Goal: Book appointment/travel/reservation

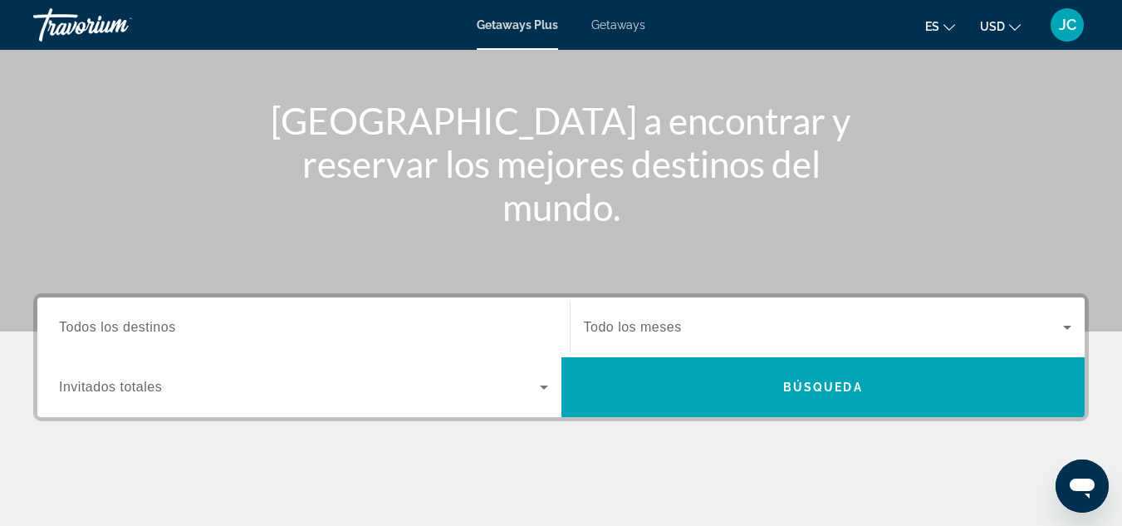
scroll to position [189, 0]
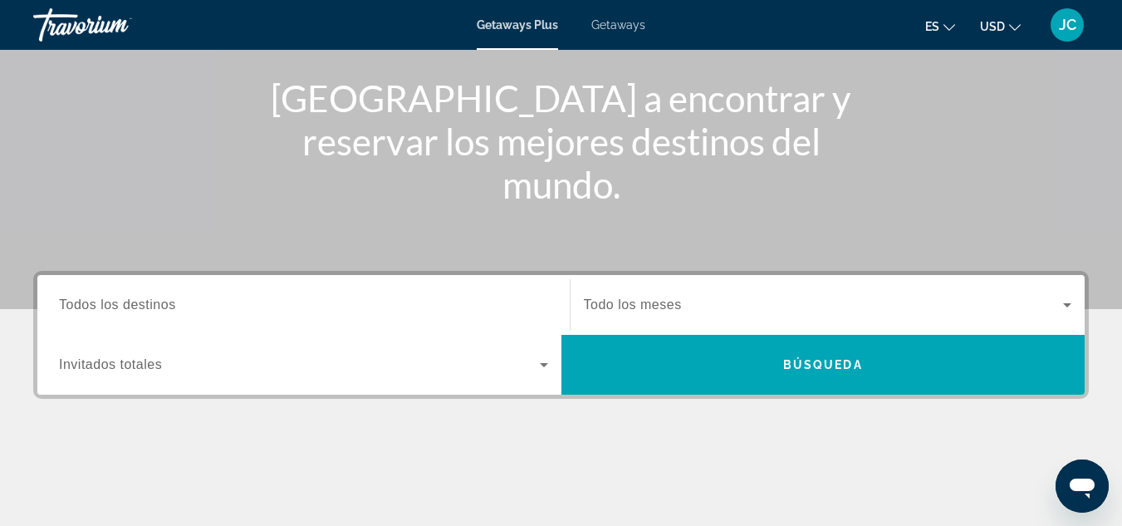
click at [631, 287] on div "Search widget" at bounding box center [828, 305] width 488 height 47
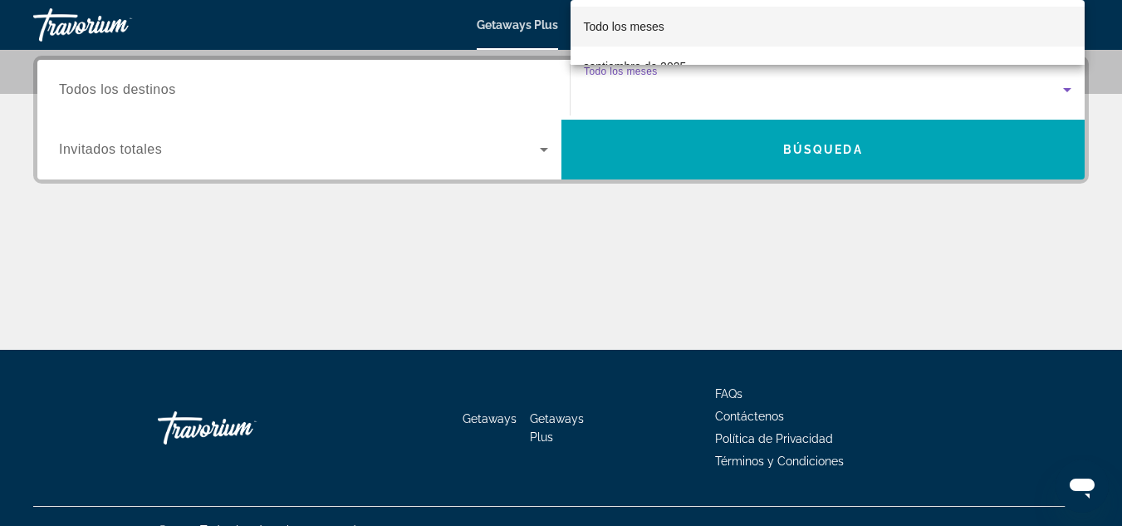
scroll to position [406, 0]
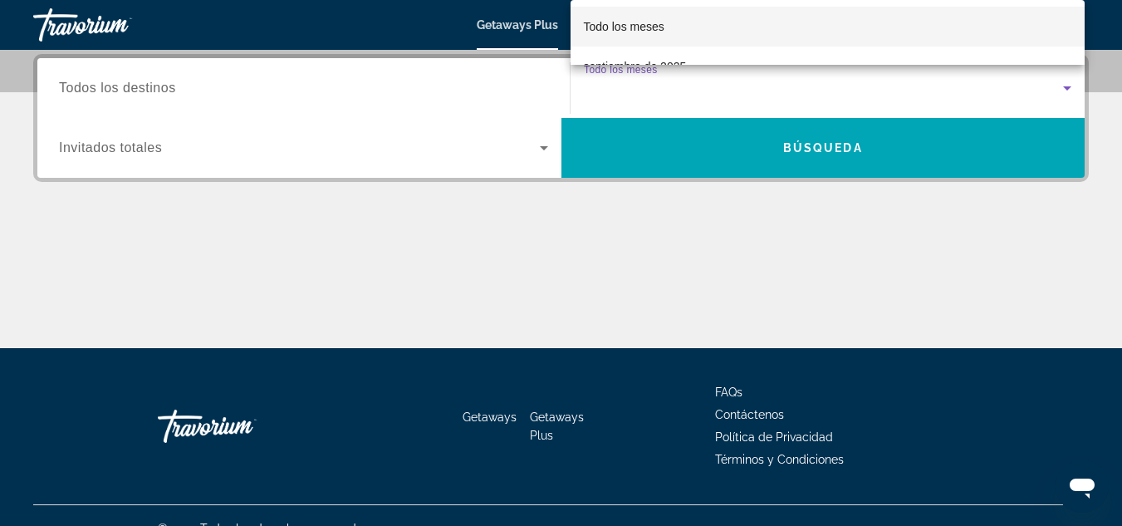
click at [673, 21] on mat-option "Todo los meses" at bounding box center [828, 27] width 515 height 40
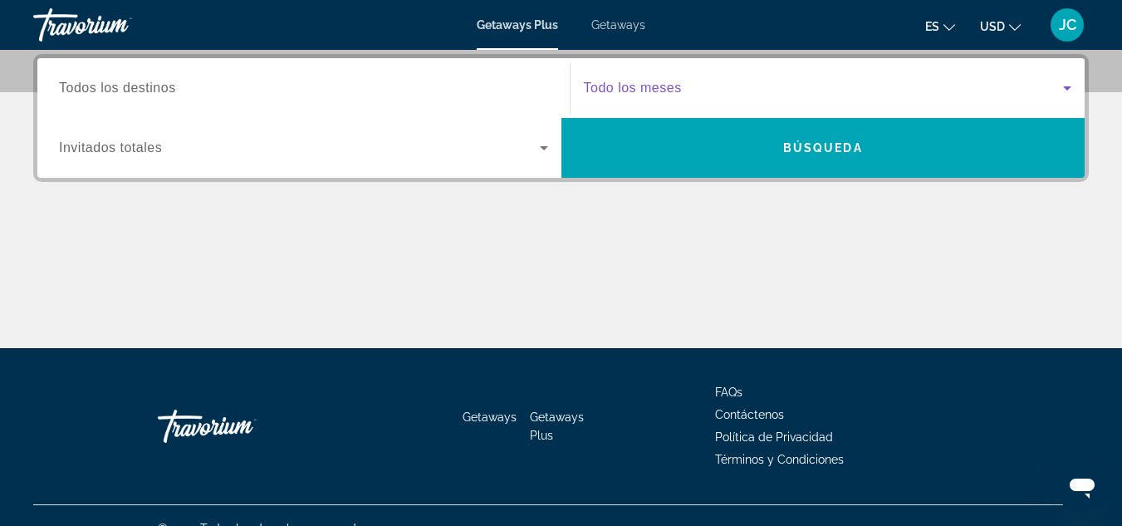
click at [659, 74] on div "Search widget" at bounding box center [828, 88] width 488 height 47
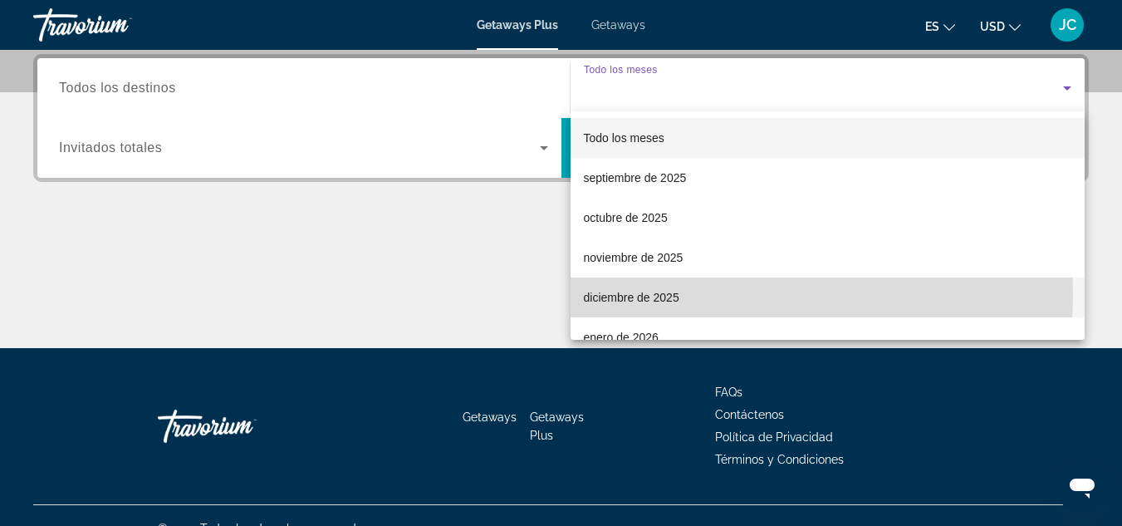
click at [651, 294] on span "diciembre de 2025" at bounding box center [632, 297] width 96 height 20
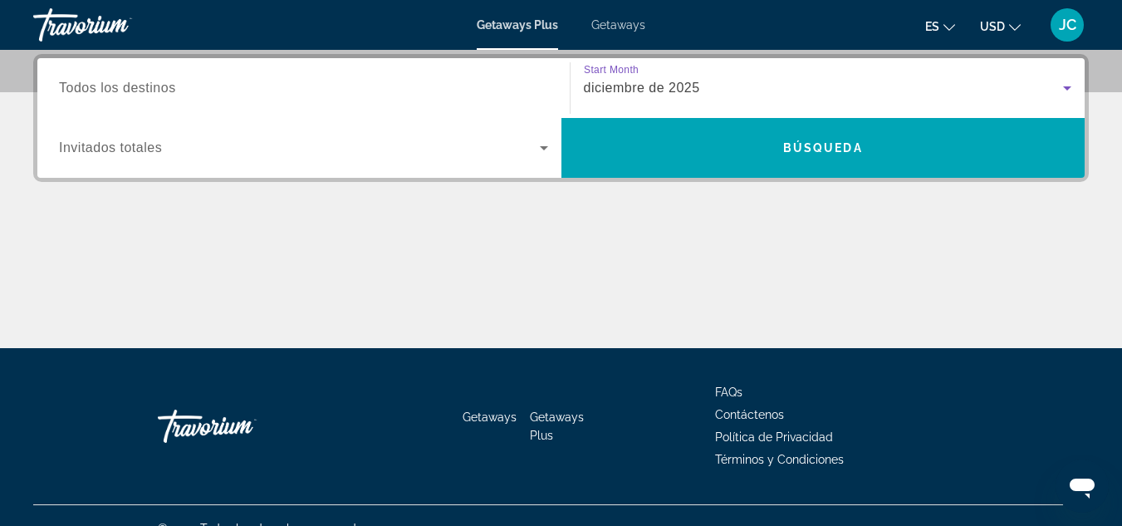
click at [267, 96] on input "Destination Todos los destinos" at bounding box center [303, 89] width 489 height 20
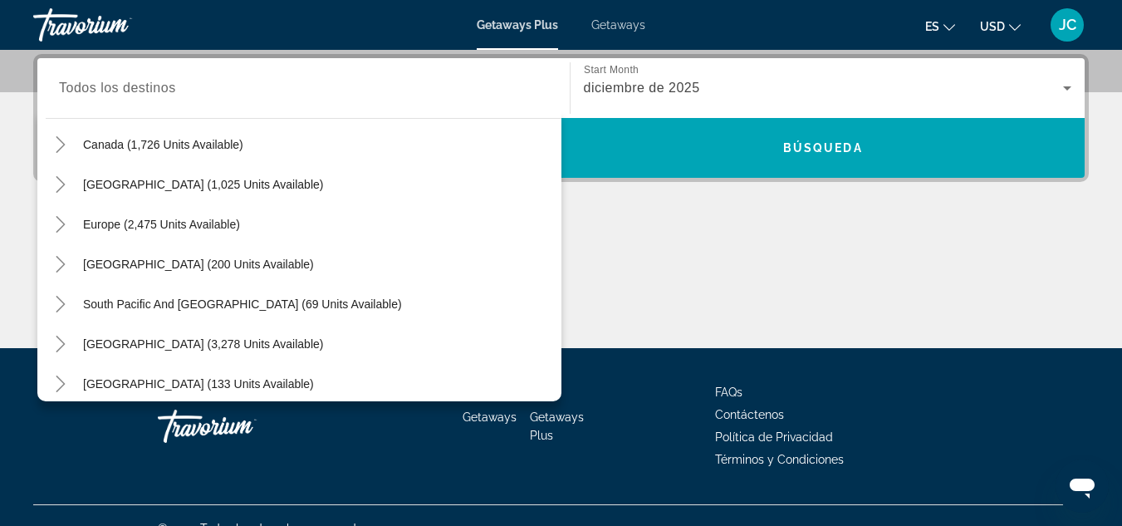
scroll to position [135, 0]
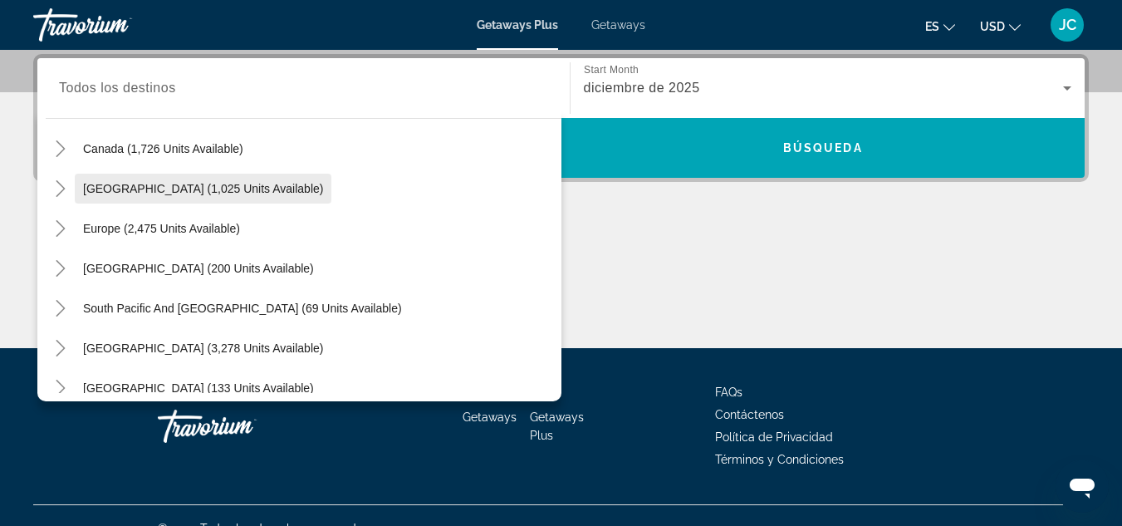
click at [252, 192] on span "[GEOGRAPHIC_DATA] (1,025 units available)" at bounding box center [203, 188] width 240 height 13
type input "**********"
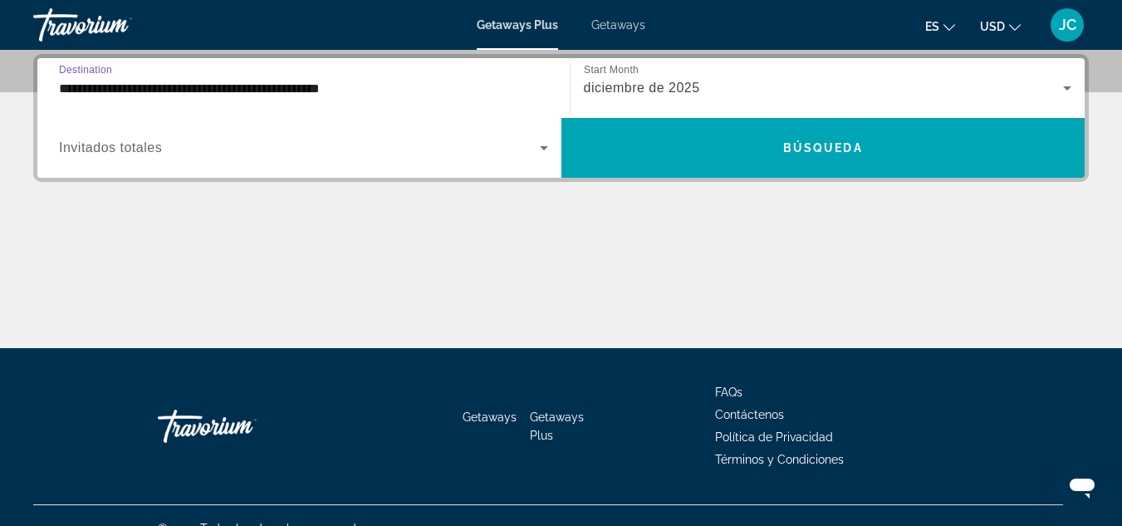
click at [420, 157] on span "Search widget" at bounding box center [299, 148] width 481 height 20
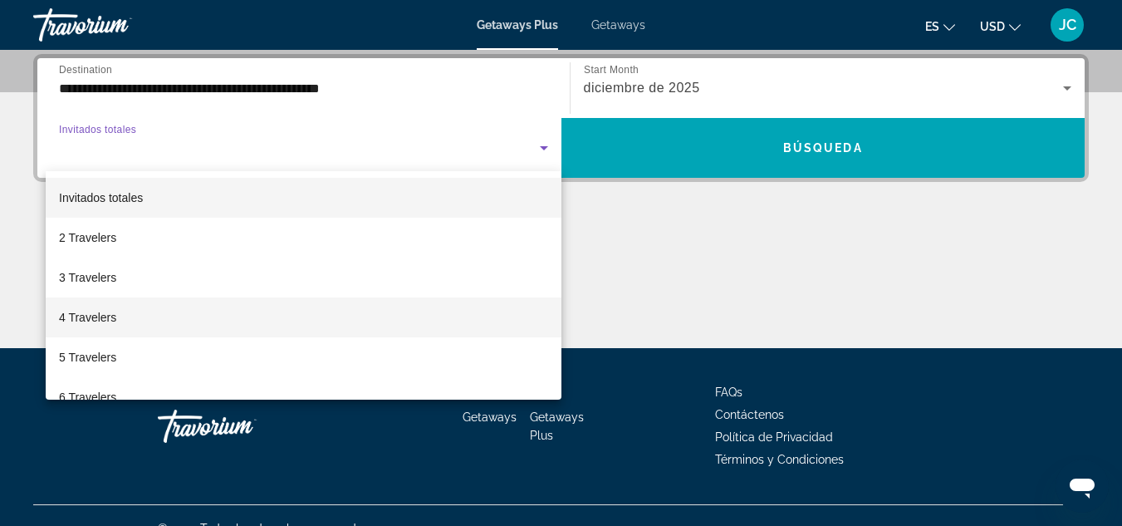
click at [223, 312] on mat-option "4 Travelers" at bounding box center [304, 317] width 516 height 40
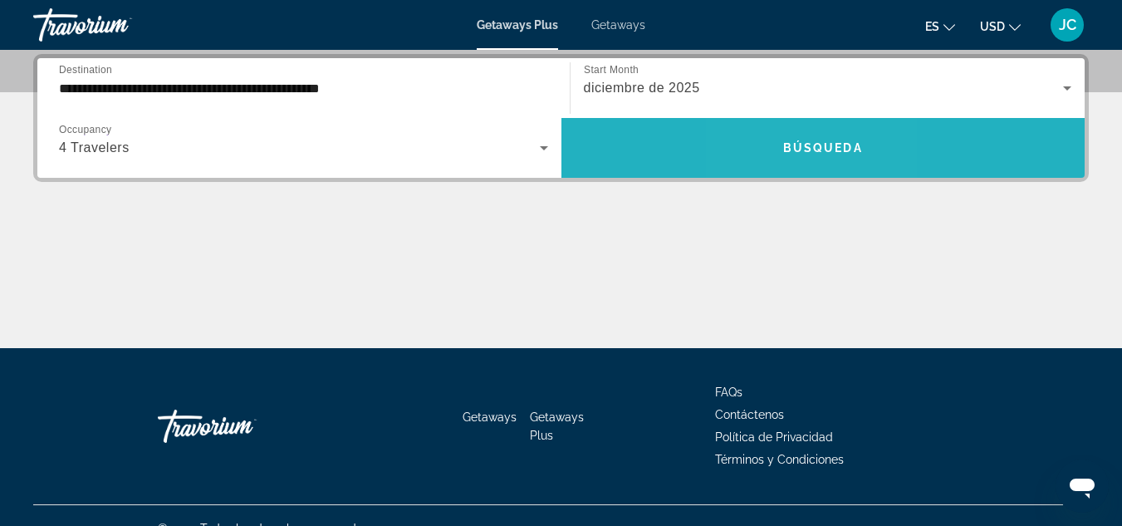
click at [791, 168] on span "Search widget" at bounding box center [823, 148] width 524 height 60
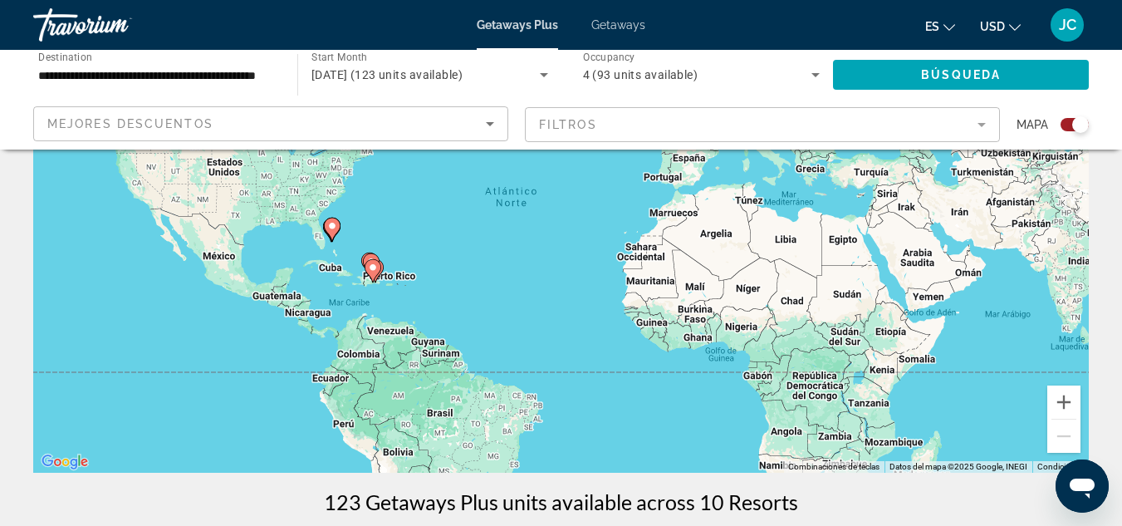
scroll to position [187, 0]
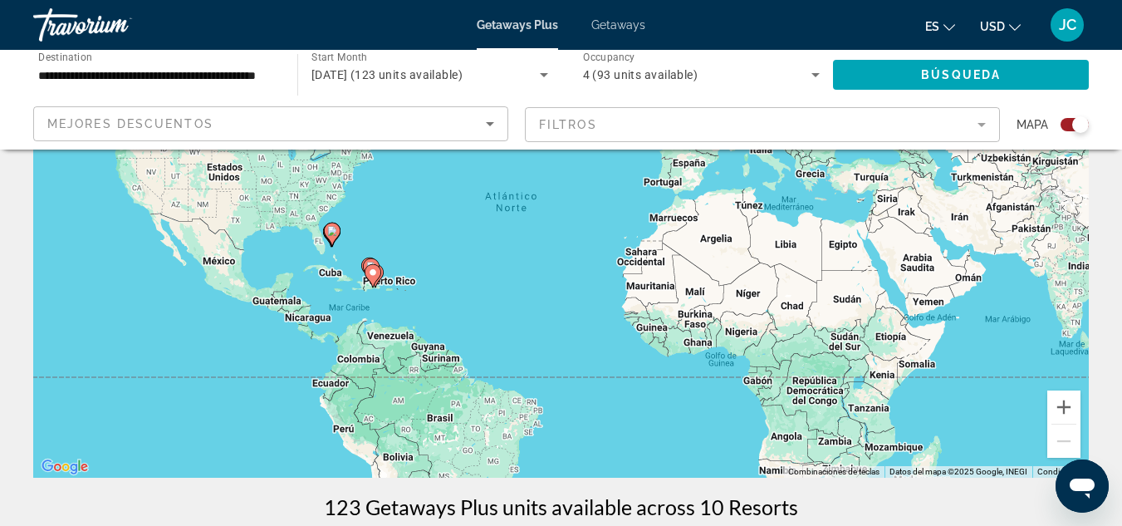
click at [401, 266] on div "Para activar la función de arrastrar con el teclado, presiona Alt + Intro. Una …" at bounding box center [560, 228] width 1055 height 498
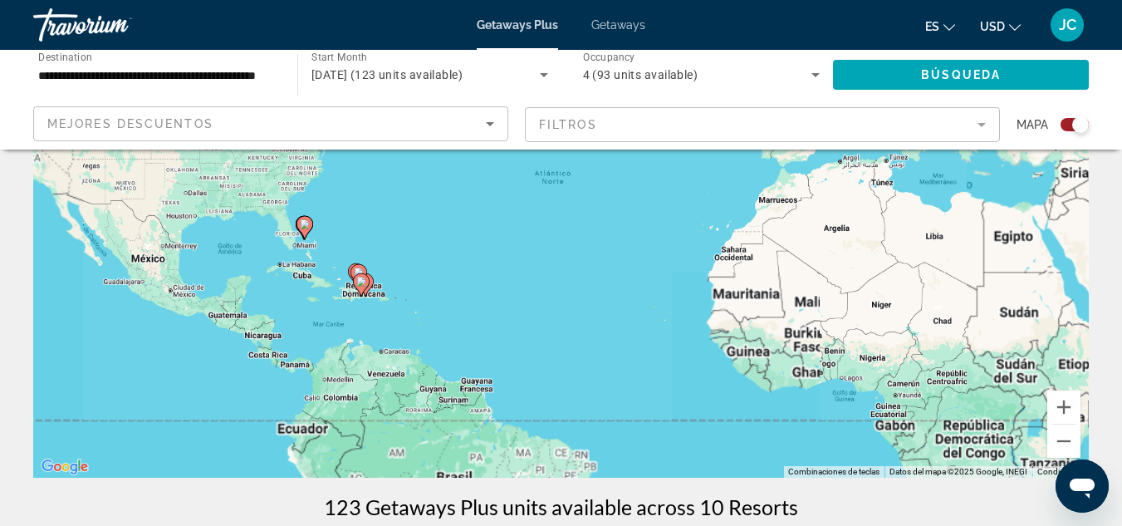
click at [401, 266] on div "Para activar la función de arrastrar con el teclado, presiona Alt + Intro. Una …" at bounding box center [560, 228] width 1055 height 498
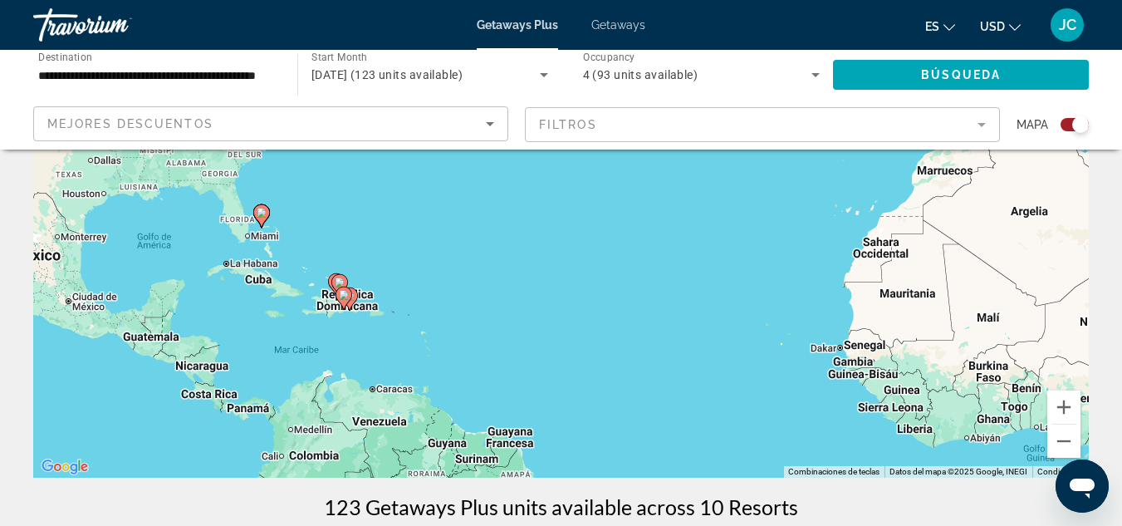
click at [401, 266] on div "Para activar la función de arrastrar con el teclado, presiona Alt + Intro. Una …" at bounding box center [560, 228] width 1055 height 498
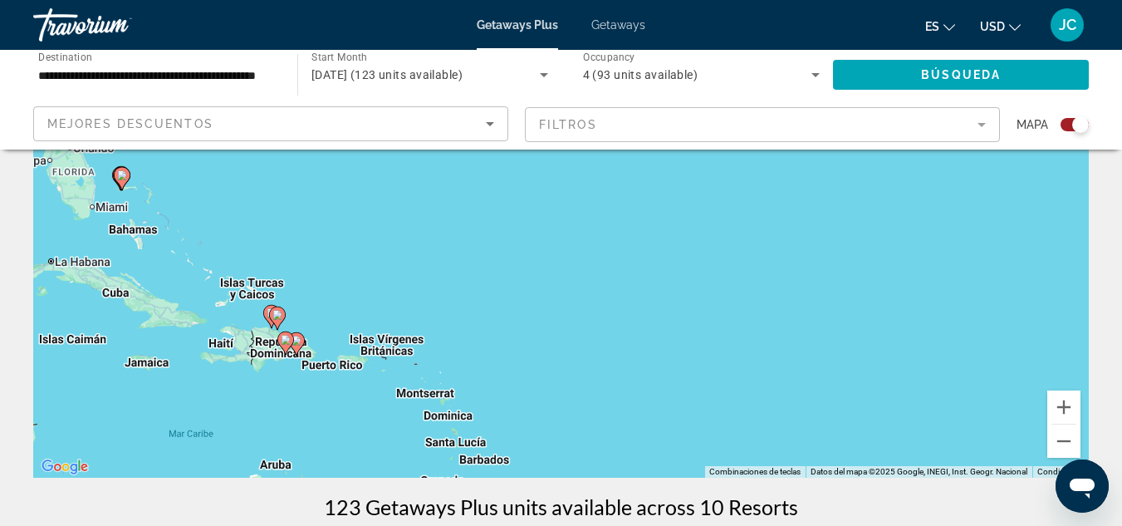
click at [401, 266] on div "Para activar la función de arrastrar con el teclado, presiona Alt + Intro. Una …" at bounding box center [560, 228] width 1055 height 498
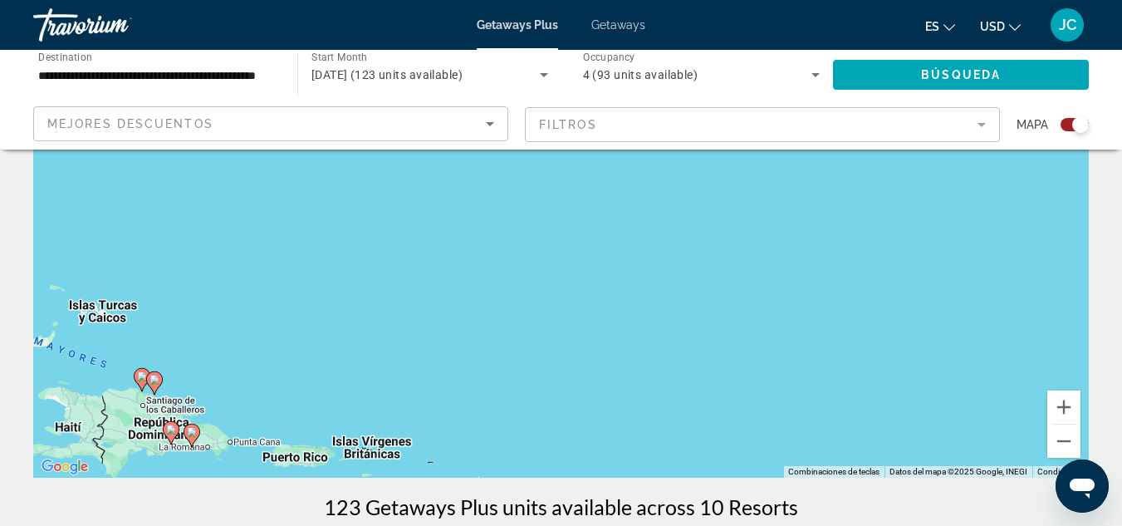
click at [152, 424] on div "Para activar la función de arrastrar con el teclado, presiona Alt + Intro. Una …" at bounding box center [560, 228] width 1055 height 498
click at [218, 387] on div "Para activar la función de arrastrar con el teclado, presiona Alt + Intro. Una …" at bounding box center [560, 228] width 1055 height 498
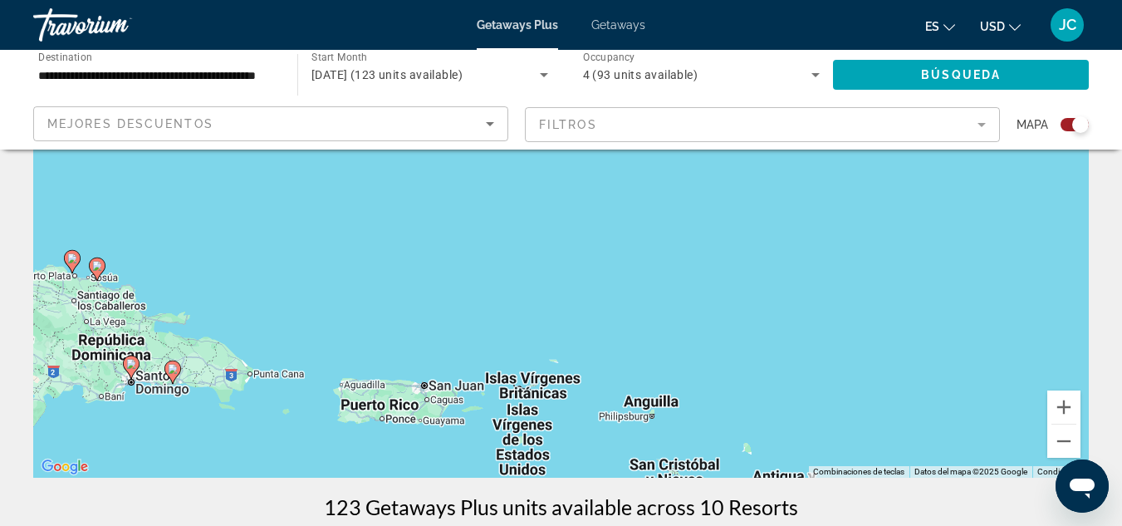
drag, startPoint x: 263, startPoint y: 418, endPoint x: 275, endPoint y: 289, distance: 129.2
click at [275, 289] on div "Para activar la función de arrastrar con el teclado, presiona Alt + Intro. Una …" at bounding box center [560, 228] width 1055 height 498
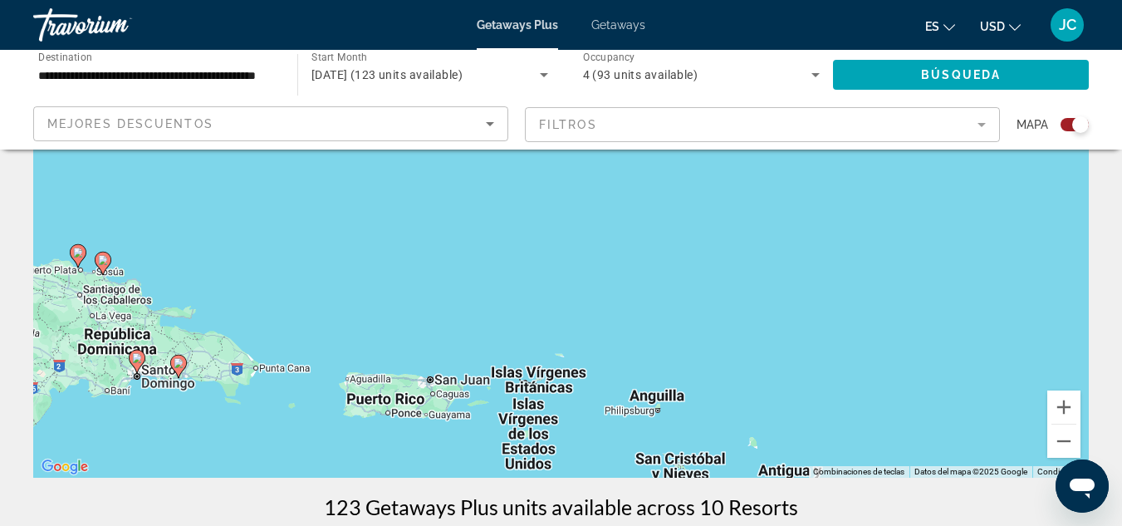
click at [275, 367] on div "Para activar la función de arrastrar con el teclado, presiona Alt + Intro. Una …" at bounding box center [560, 228] width 1055 height 498
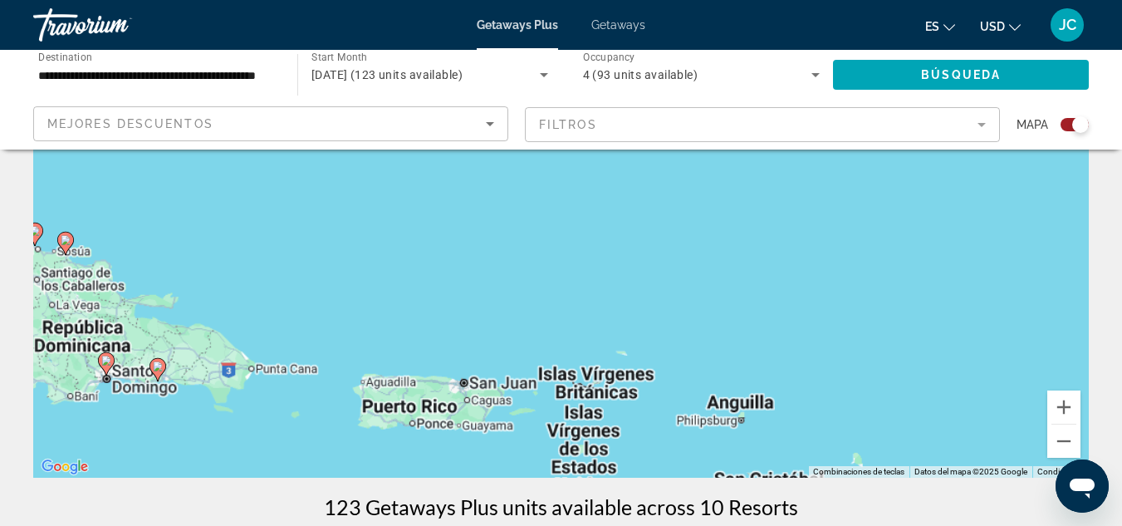
click at [275, 367] on div "Para activar la función de arrastrar con el teclado, presiona Alt + Intro. Una …" at bounding box center [560, 228] width 1055 height 498
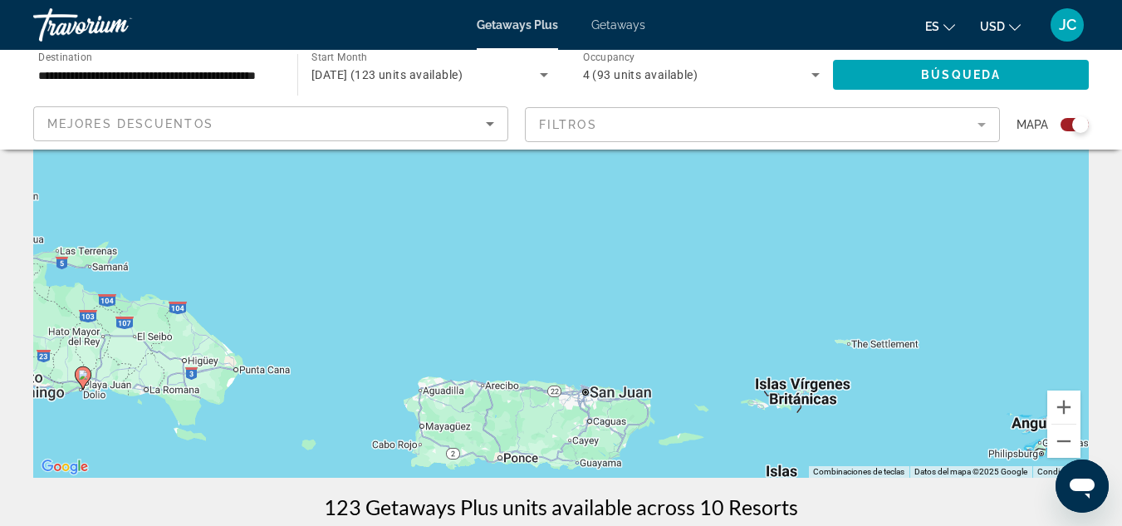
click at [249, 374] on div "Para activar la función de arrastrar con el teclado, presiona Alt + Intro. Una …" at bounding box center [560, 228] width 1055 height 498
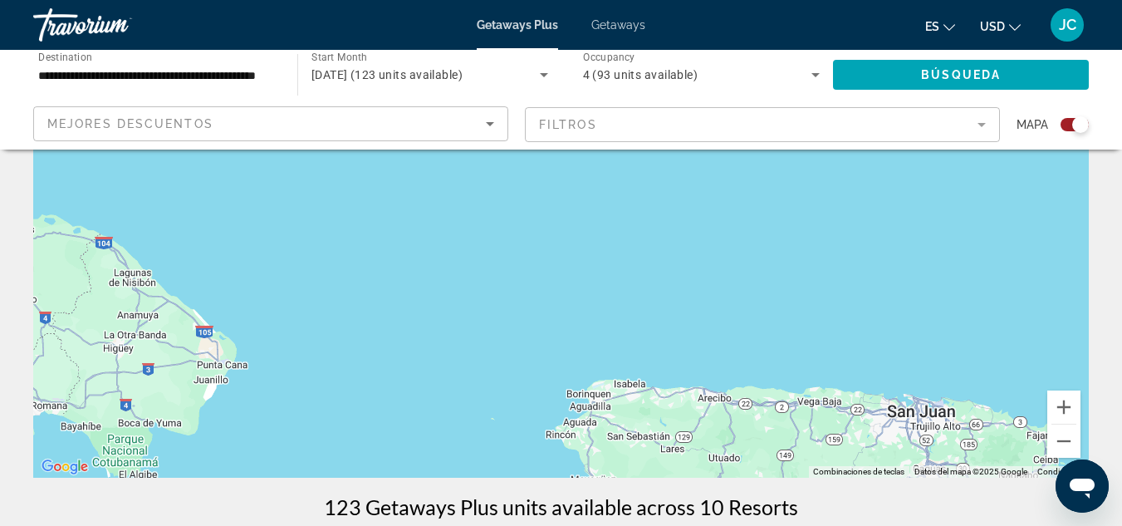
click at [223, 375] on div "Para activar la función de arrastrar con el teclado, presiona Alt + Intro. Una …" at bounding box center [560, 228] width 1055 height 498
click at [223, 369] on div "Para activar la función de arrastrar con el teclado, presiona Alt + Intro. Una …" at bounding box center [560, 228] width 1055 height 498
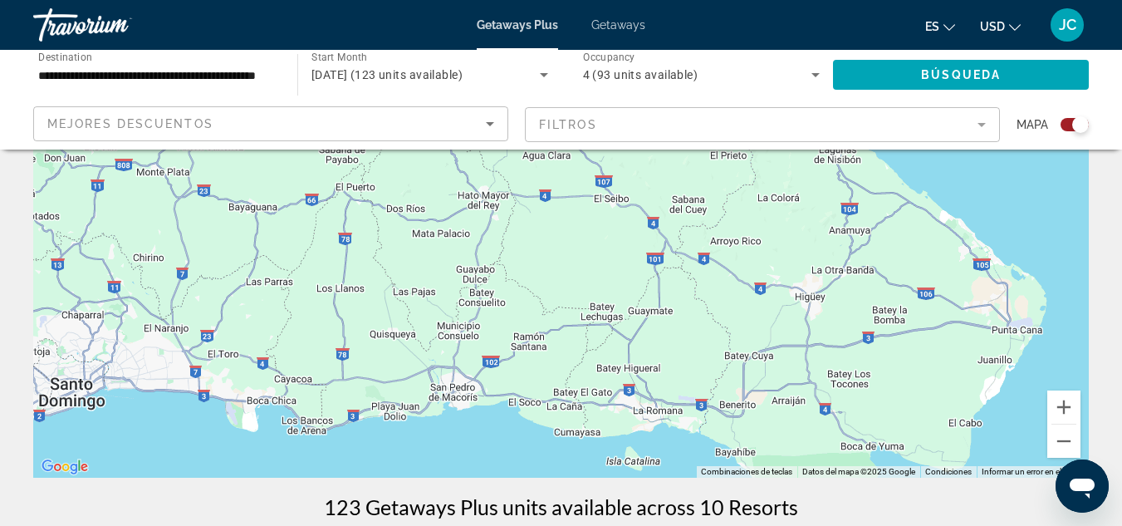
drag, startPoint x: 282, startPoint y: 349, endPoint x: 1073, endPoint y: 317, distance: 791.2
click at [1073, 317] on div "Main content" at bounding box center [560, 228] width 1055 height 498
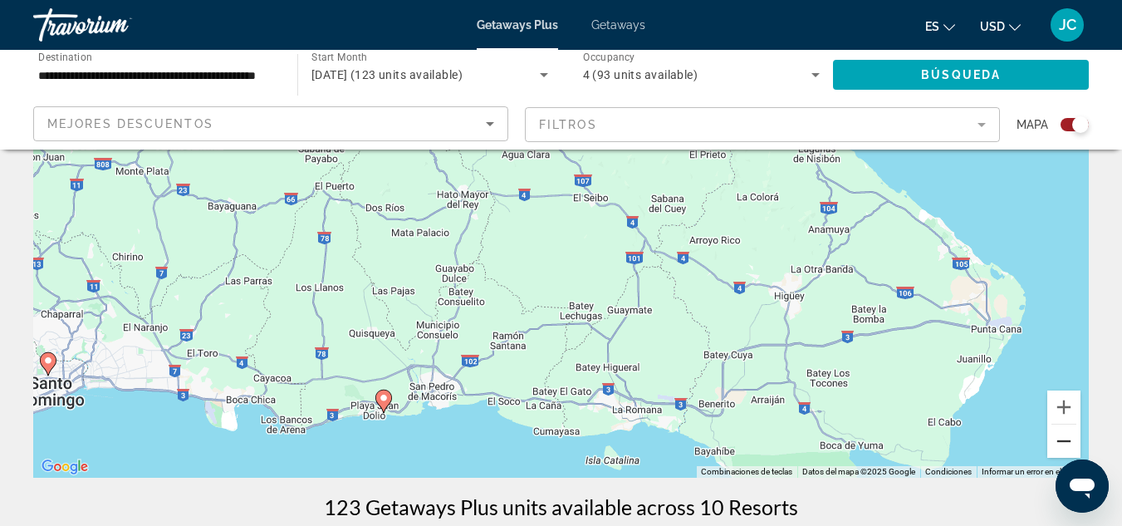
click at [1063, 437] on button "Alejar" at bounding box center [1063, 440] width 33 height 33
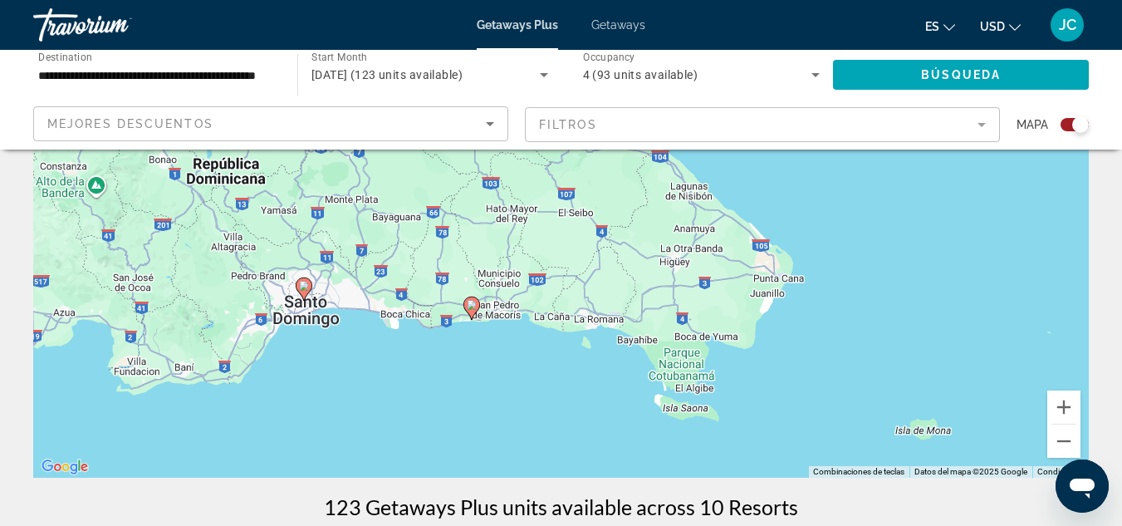
click at [303, 291] on icon "Main content" at bounding box center [303, 289] width 15 height 22
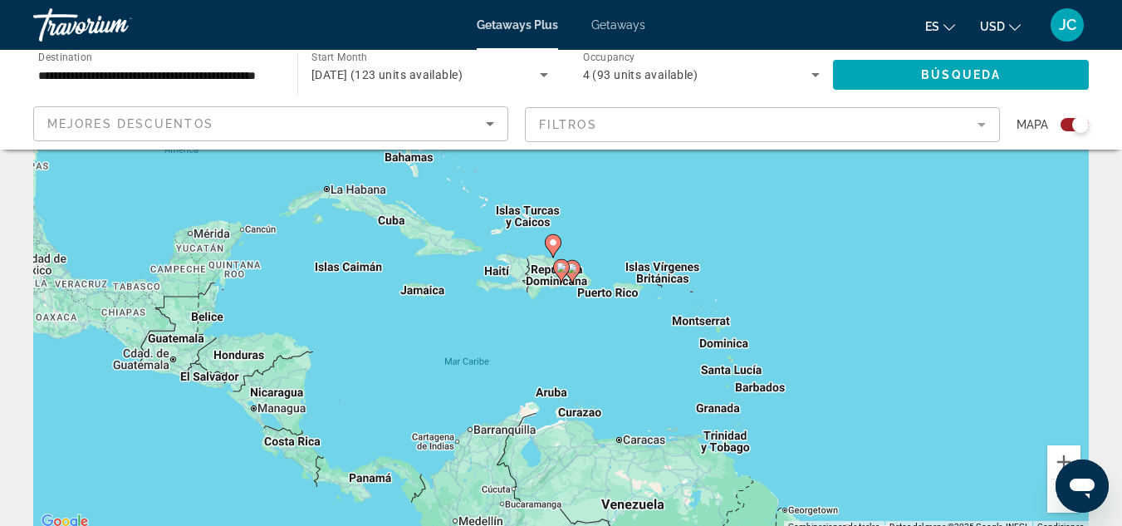
scroll to position [0, 0]
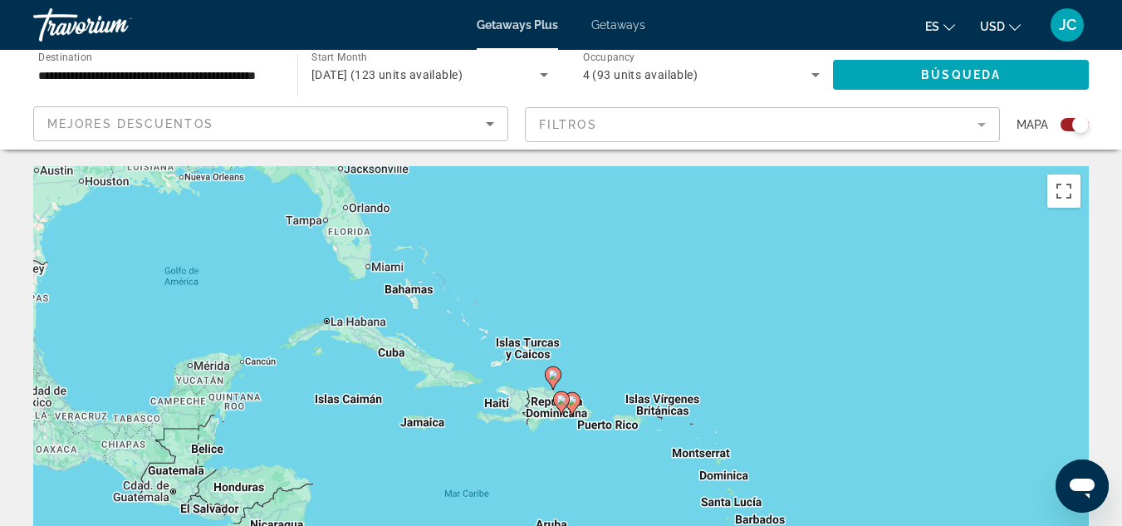
click at [645, 30] on div "Getaways Plus Getaways es English Español Français Italiano Português русский U…" at bounding box center [561, 24] width 1122 height 43
click at [636, 28] on span "Getaways" at bounding box center [618, 24] width 54 height 13
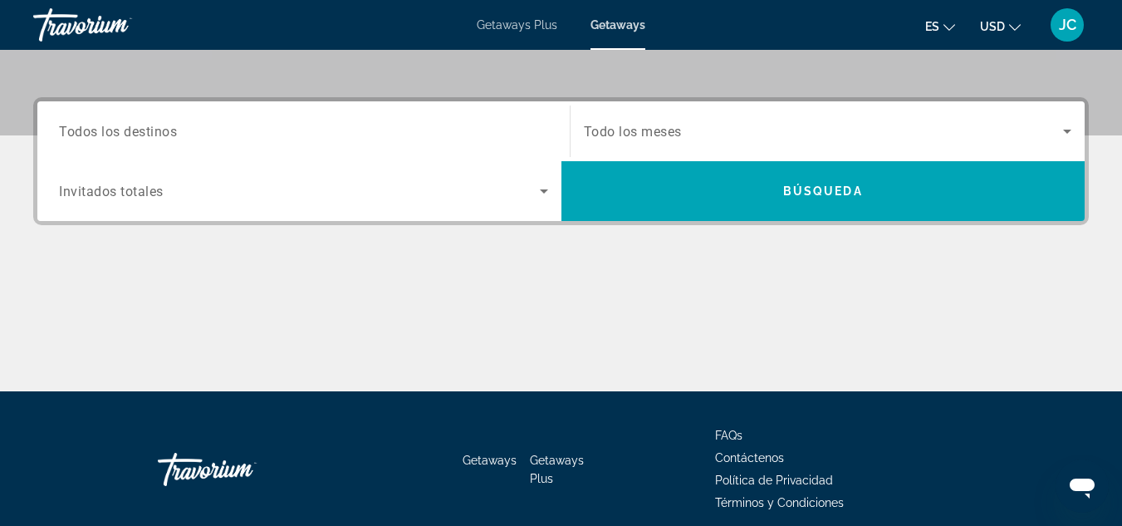
scroll to position [286, 0]
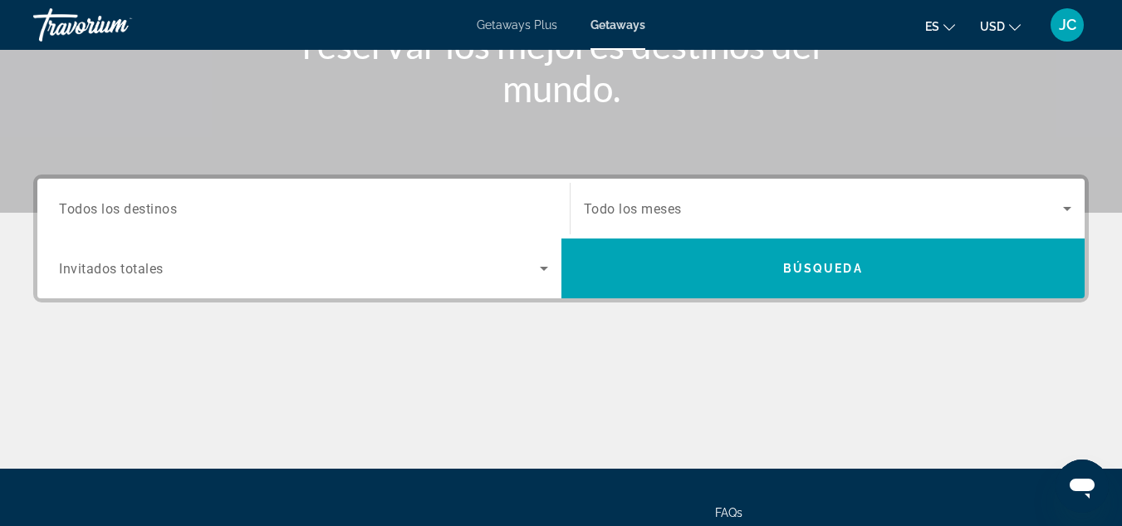
click at [619, 214] on span "Todo los meses" at bounding box center [633, 209] width 98 height 16
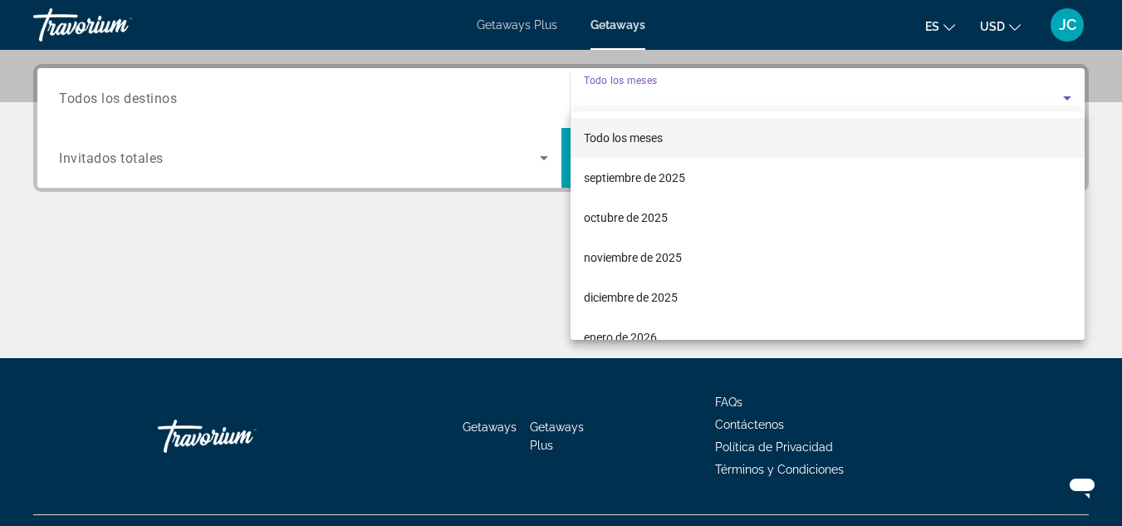
scroll to position [406, 0]
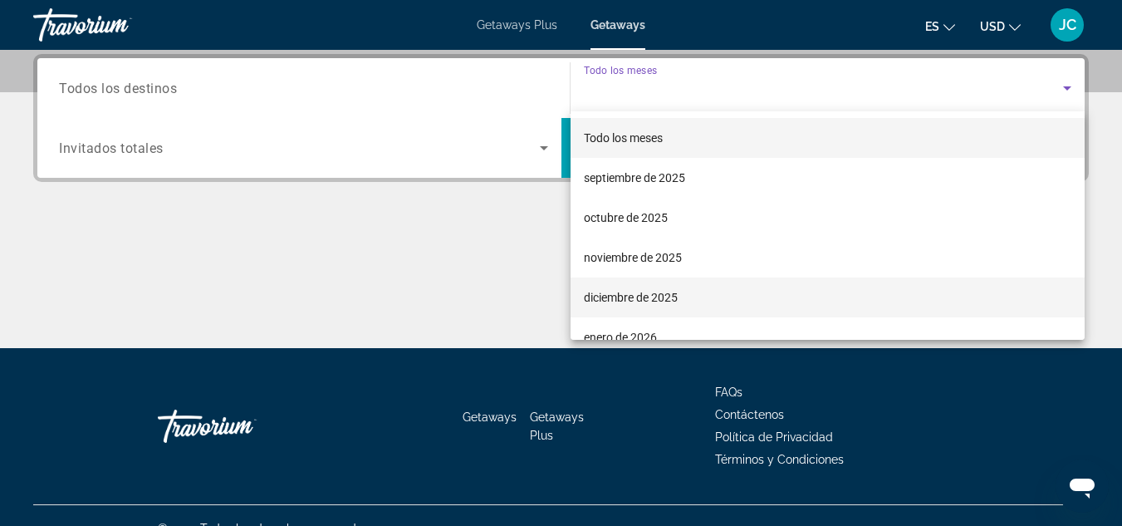
click at [642, 296] on span "diciembre de 2025" at bounding box center [631, 297] width 94 height 20
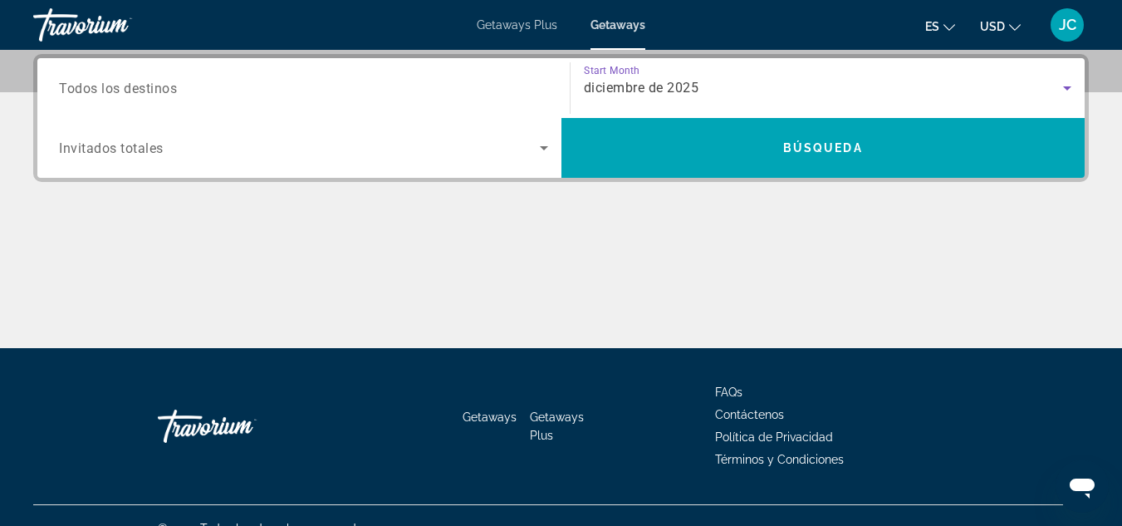
click at [185, 81] on input "Destination Todos los destinos" at bounding box center [303, 89] width 489 height 20
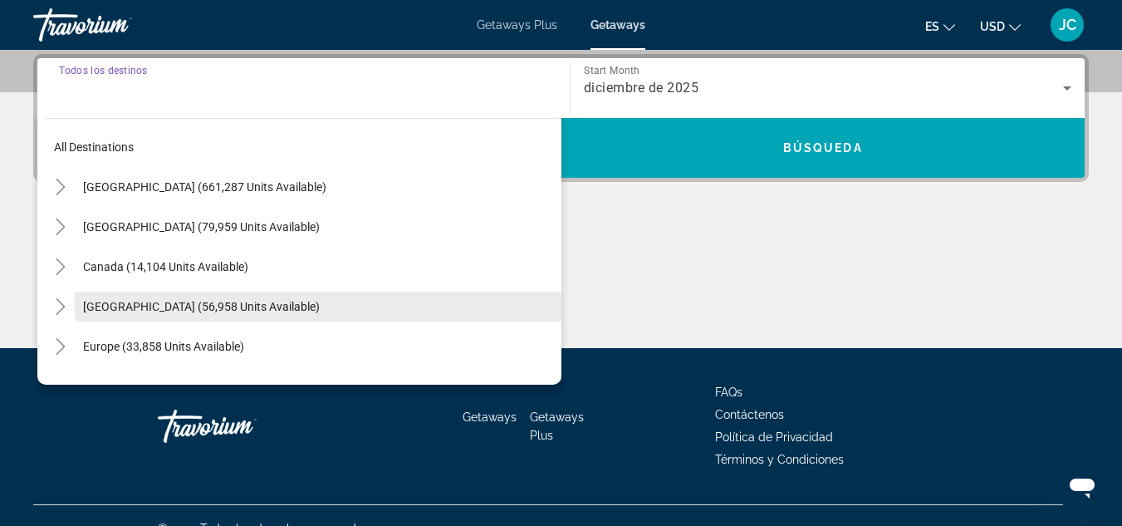
click at [234, 312] on span "[GEOGRAPHIC_DATA] (56,958 units available)" at bounding box center [201, 306] width 237 height 13
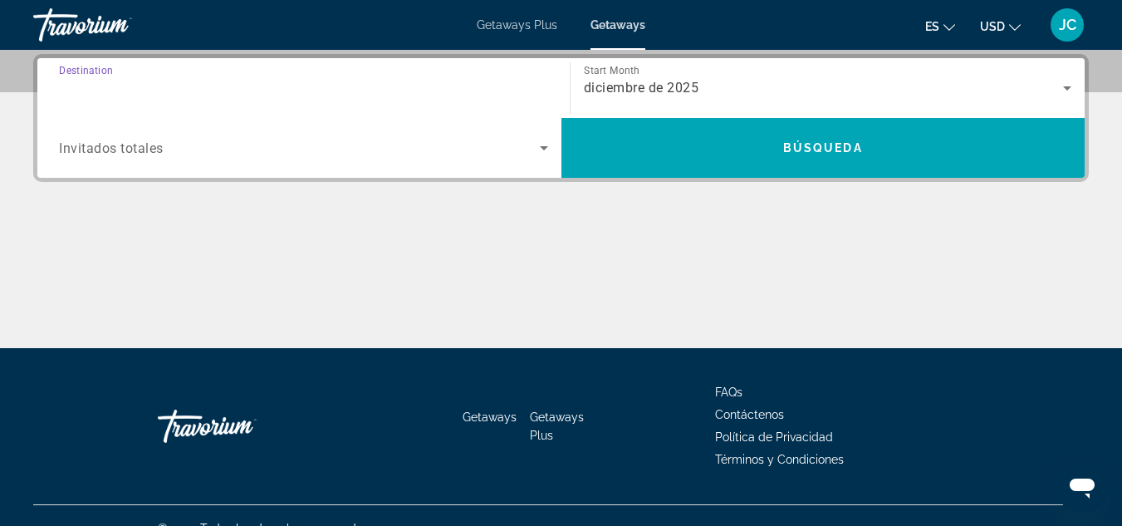
type input "**********"
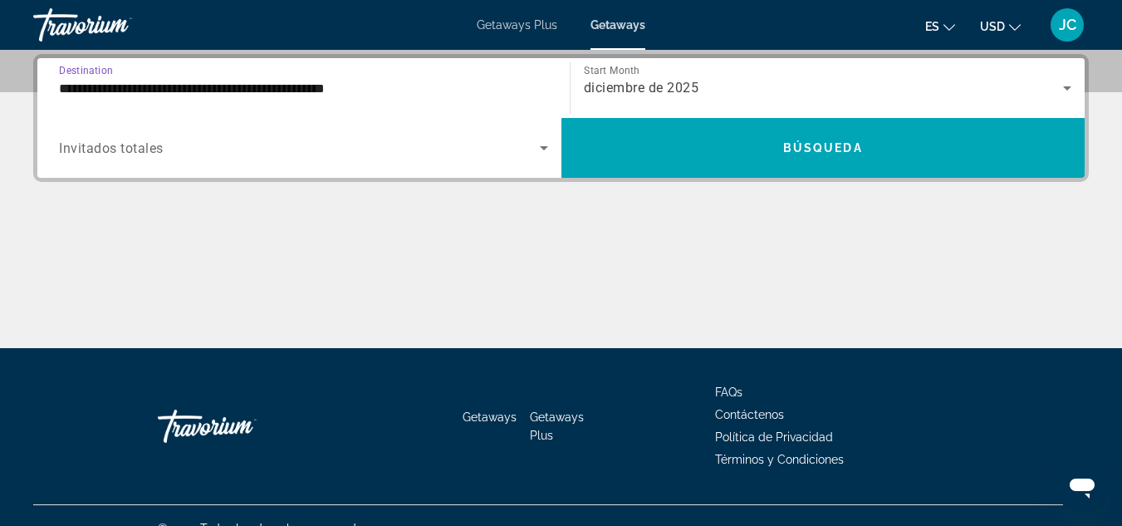
click at [212, 159] on div "Search widget" at bounding box center [303, 148] width 489 height 47
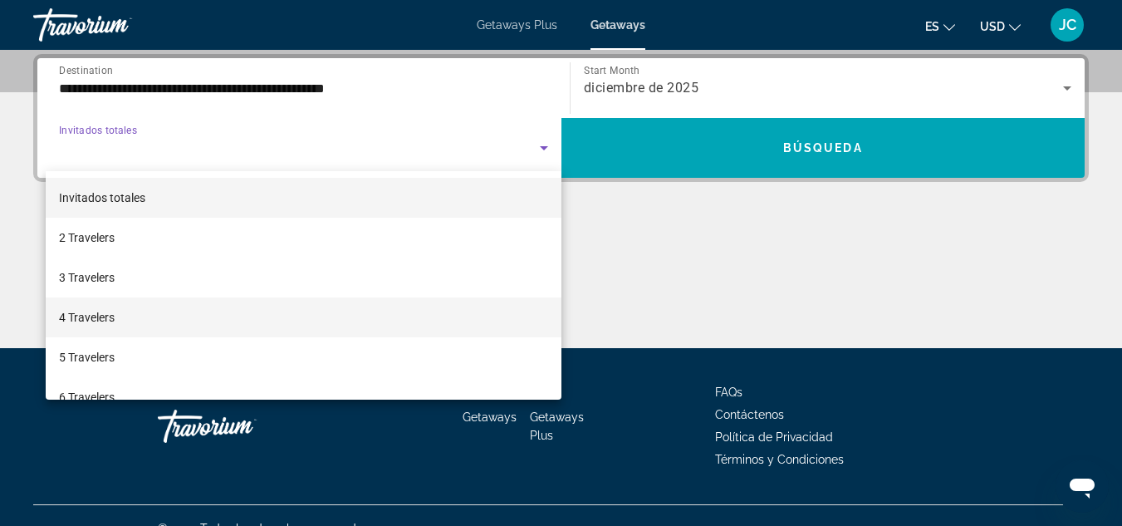
click at [134, 316] on mat-option "4 Travelers" at bounding box center [304, 317] width 516 height 40
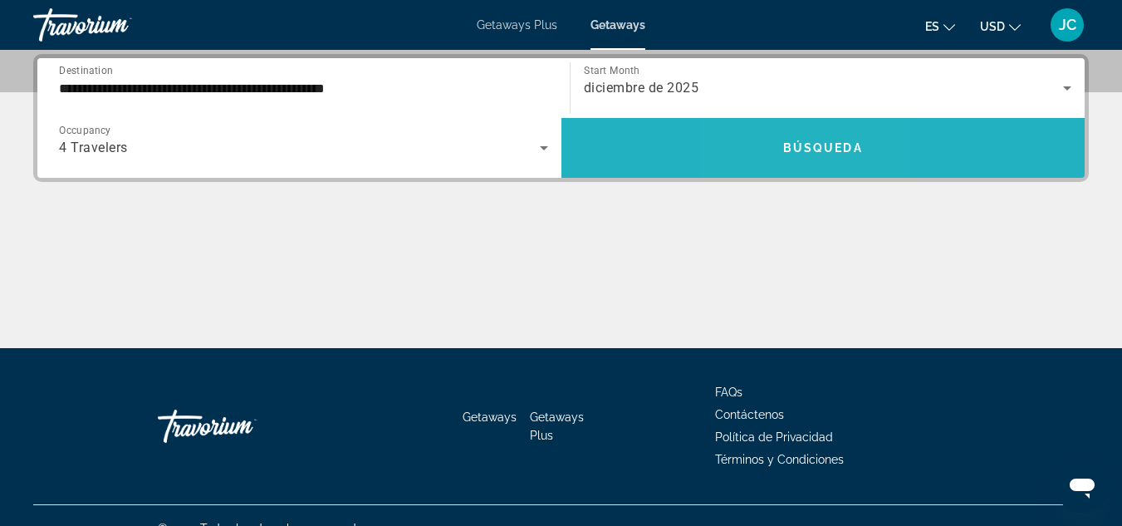
click at [787, 147] on span "Búsqueda" at bounding box center [823, 147] width 80 height 13
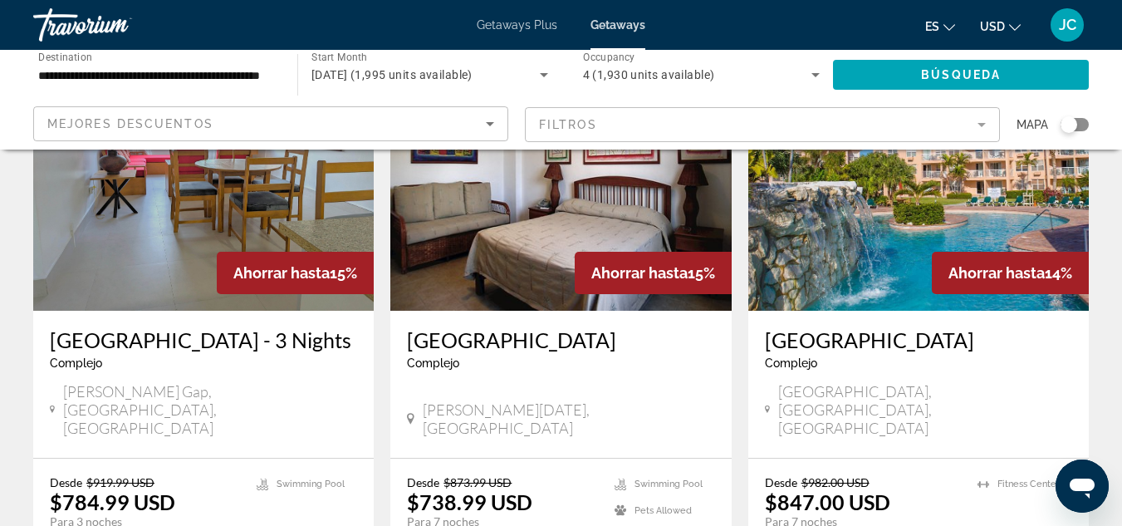
scroll to position [1410, 0]
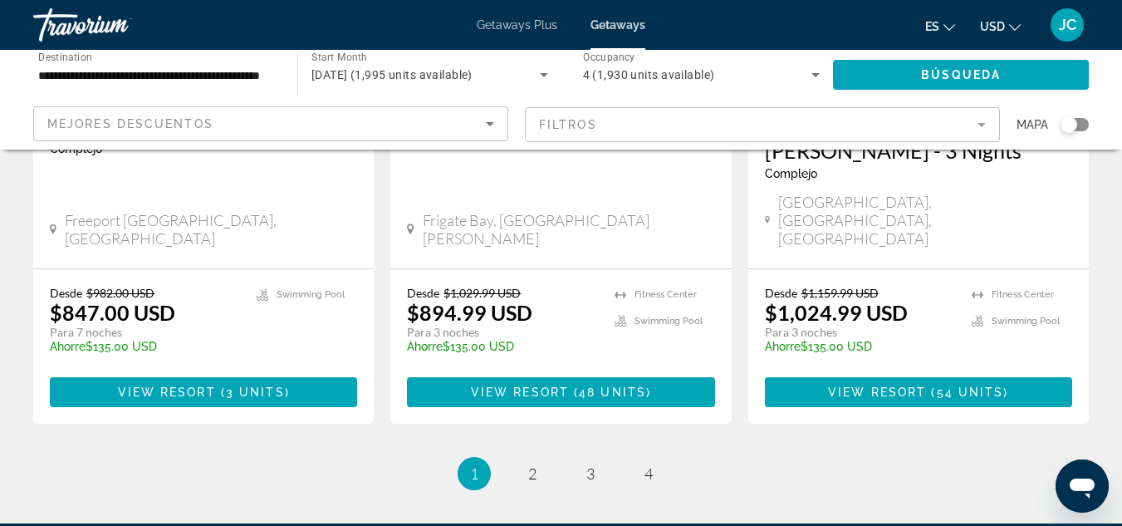
scroll to position [2214, 0]
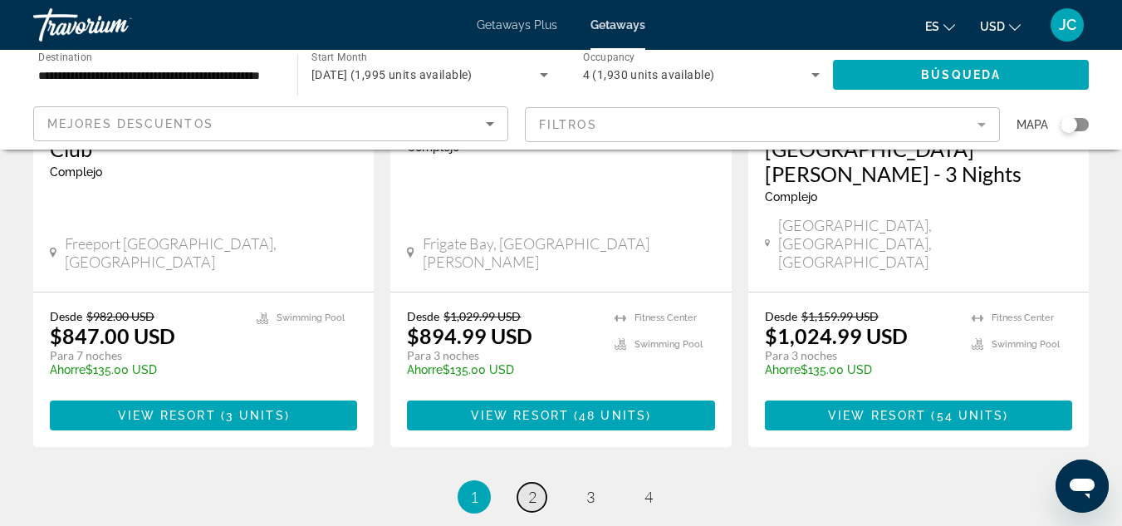
click at [536, 482] on link "page 2" at bounding box center [531, 496] width 29 height 29
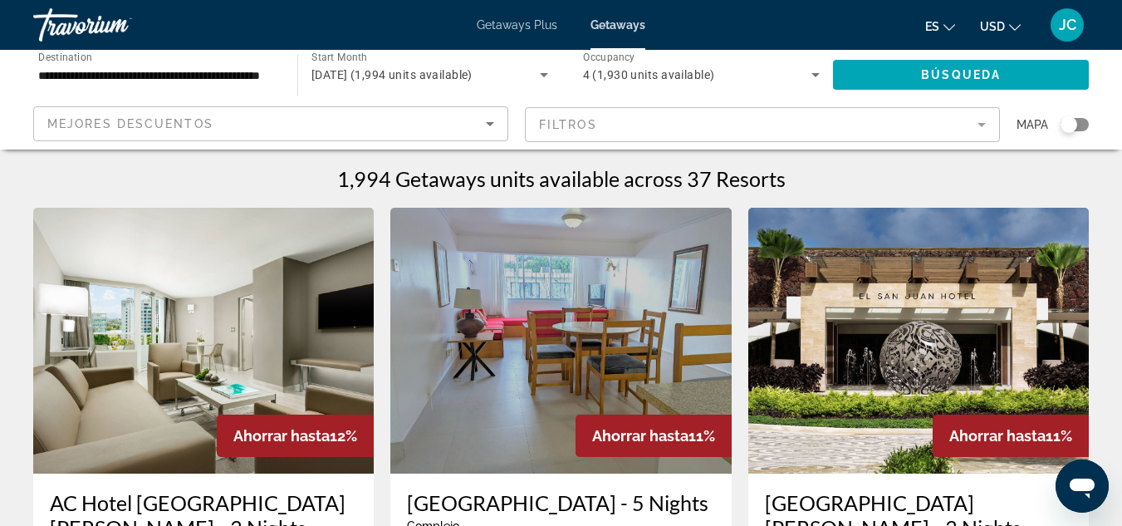
click at [534, 27] on span "Getaways Plus" at bounding box center [517, 24] width 81 height 13
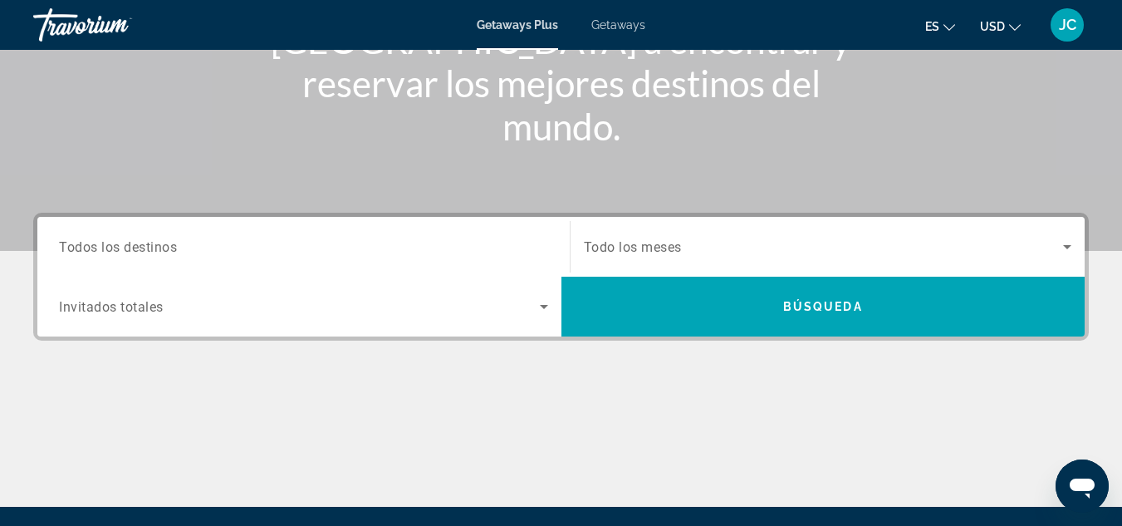
scroll to position [260, 0]
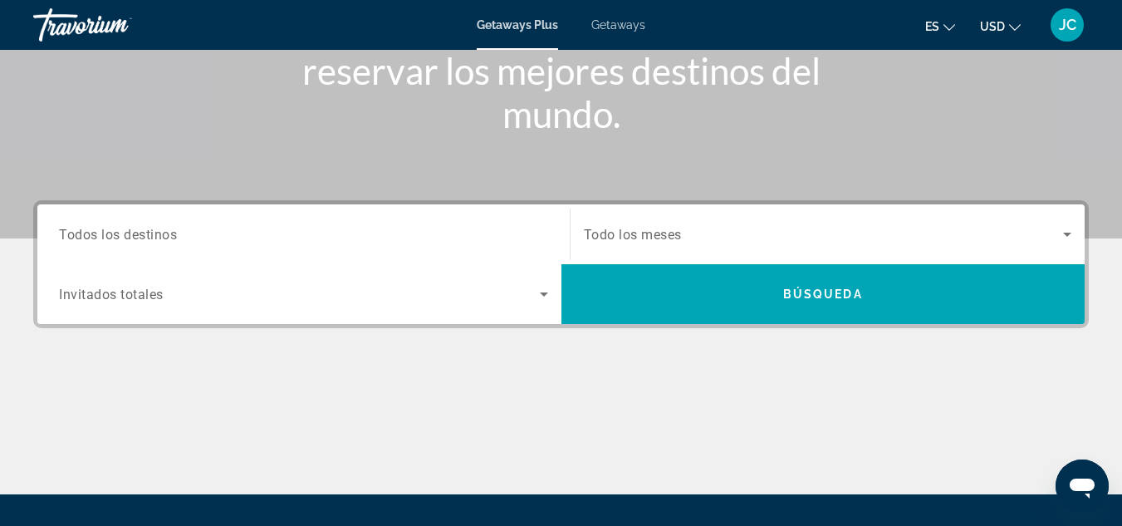
click at [285, 233] on input "Destination Todos los destinos" at bounding box center [303, 235] width 489 height 20
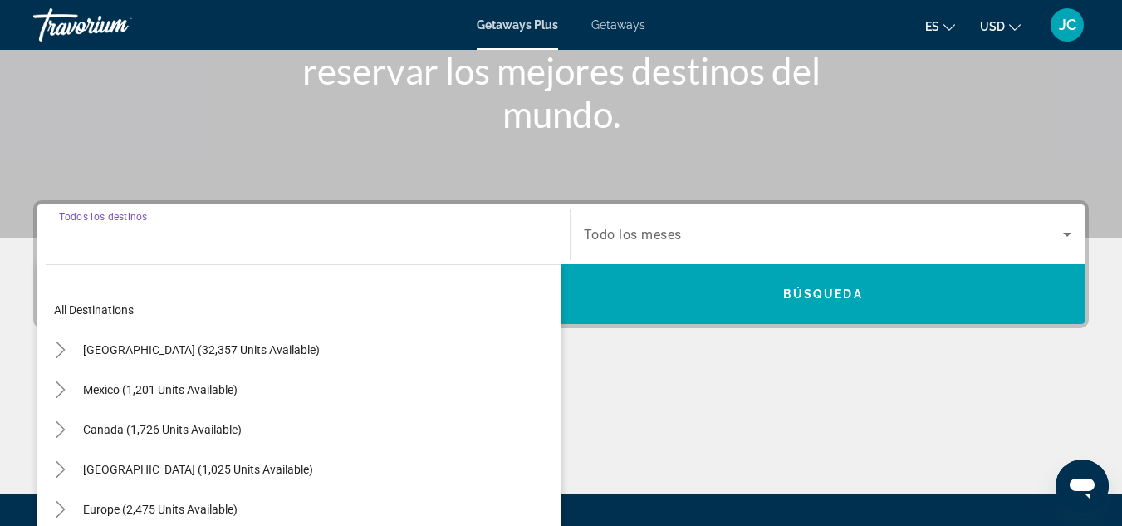
scroll to position [406, 0]
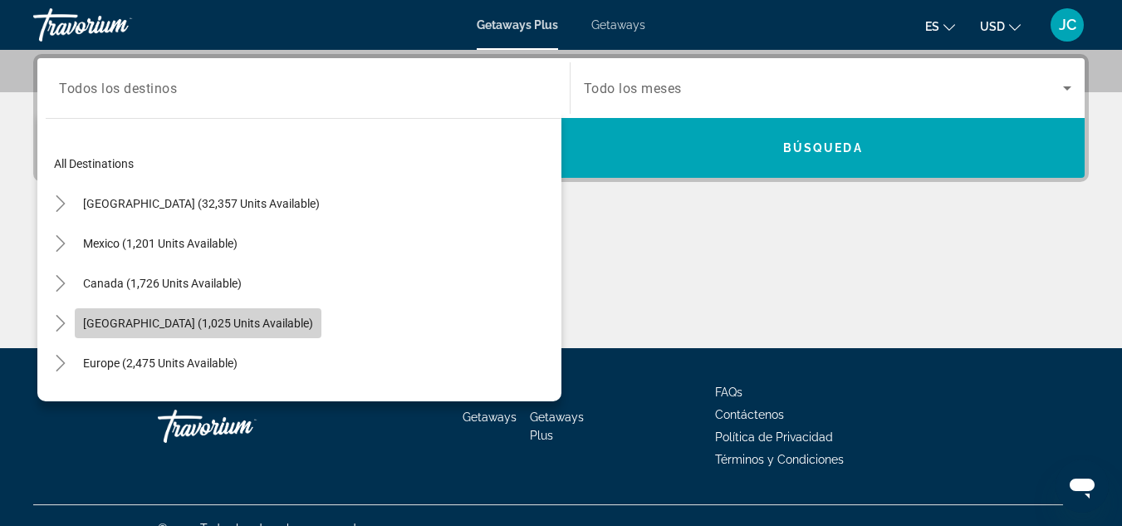
click at [216, 324] on span "[GEOGRAPHIC_DATA] (1,025 units available)" at bounding box center [198, 322] width 230 height 13
type input "**********"
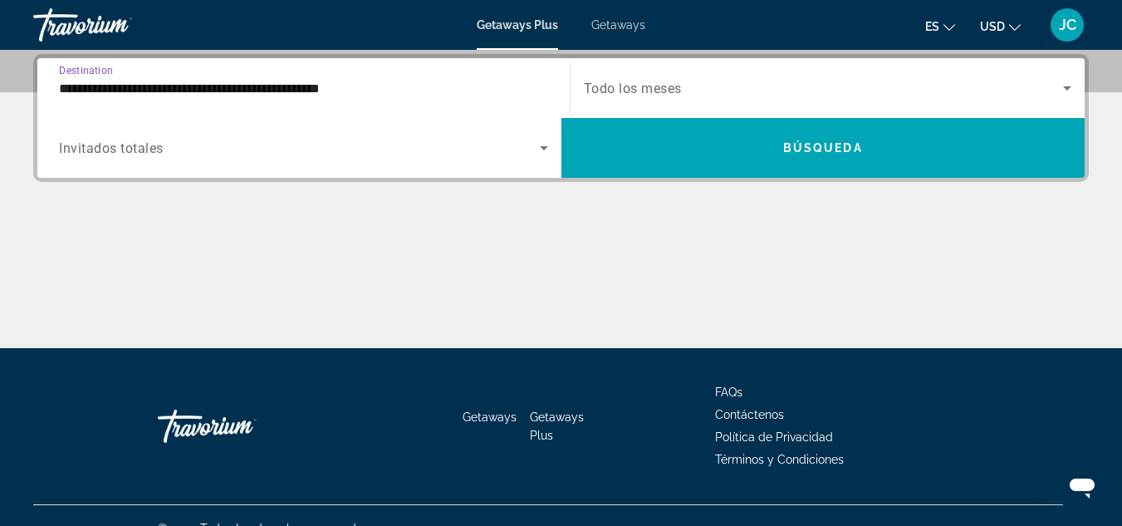
click at [318, 159] on div "Search widget" at bounding box center [303, 148] width 489 height 47
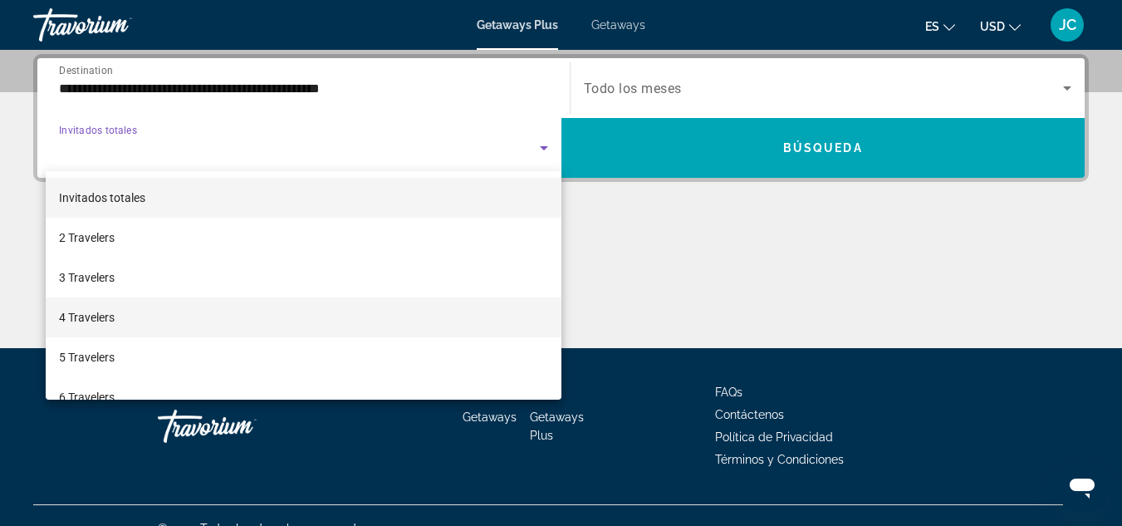
click at [154, 315] on mat-option "4 Travelers" at bounding box center [304, 317] width 516 height 40
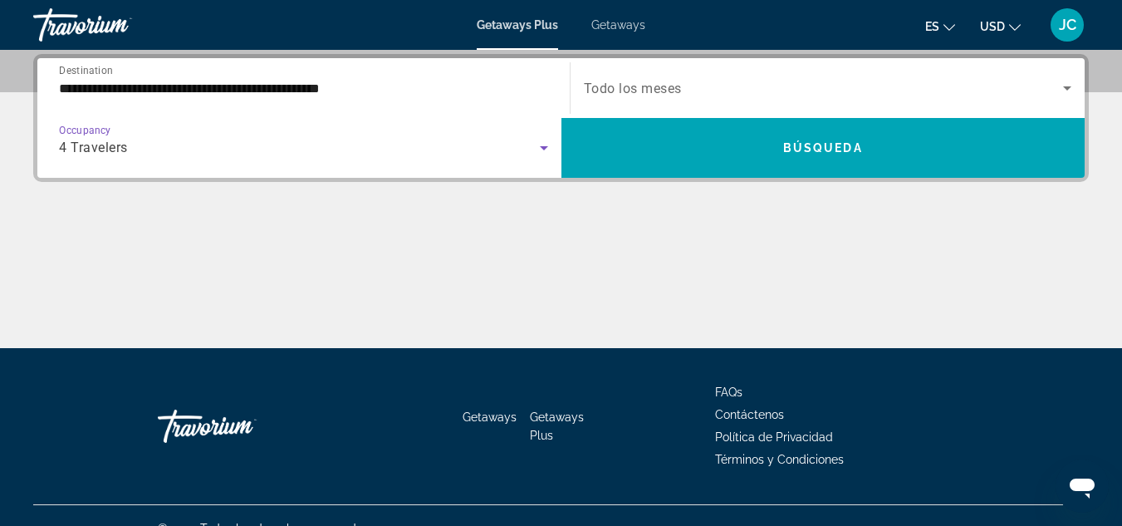
click at [676, 81] on span "Todo los meses" at bounding box center [633, 89] width 98 height 16
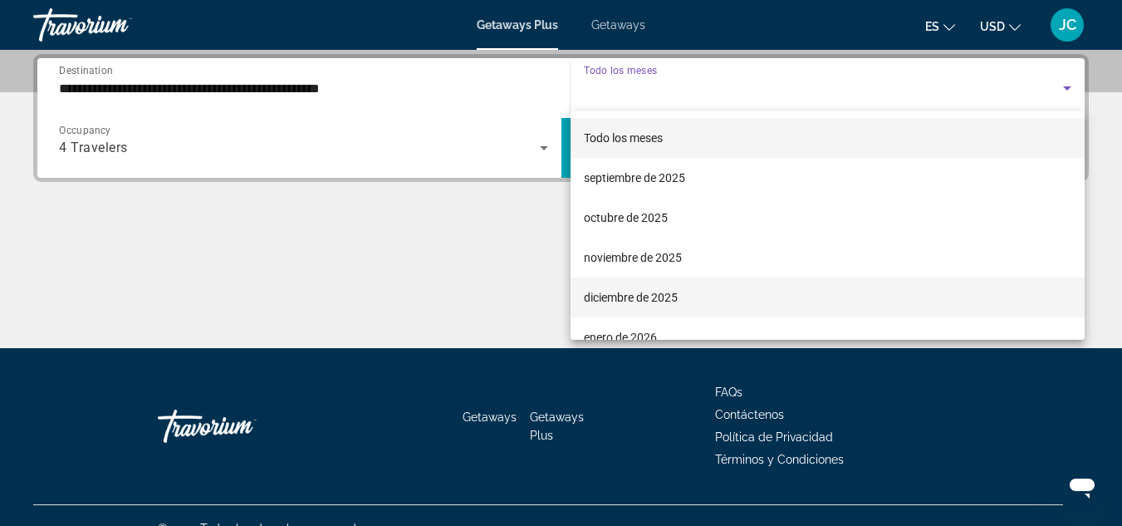
click at [637, 295] on span "diciembre de 2025" at bounding box center [631, 297] width 94 height 20
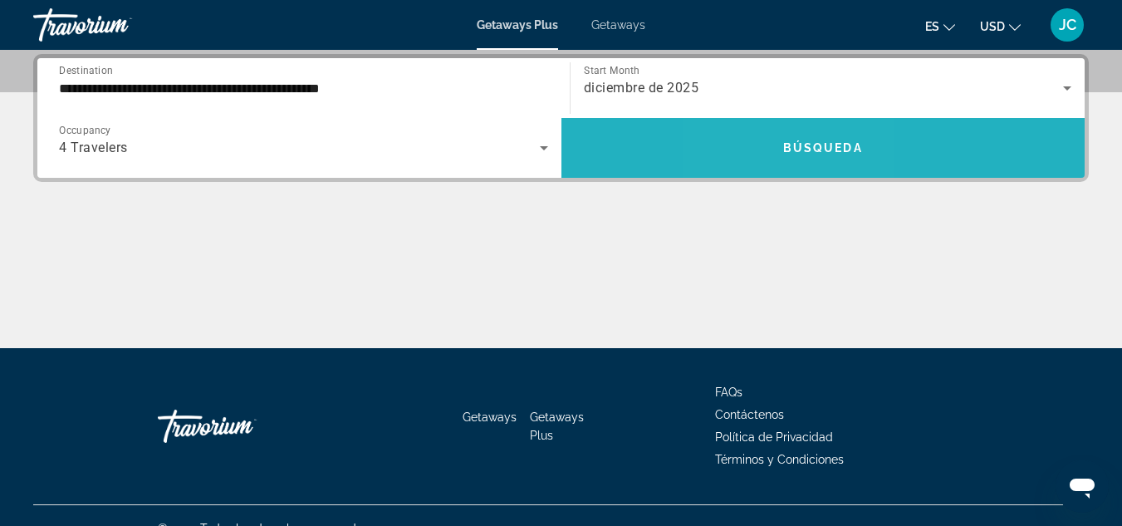
click at [779, 154] on span "Search widget" at bounding box center [823, 148] width 524 height 40
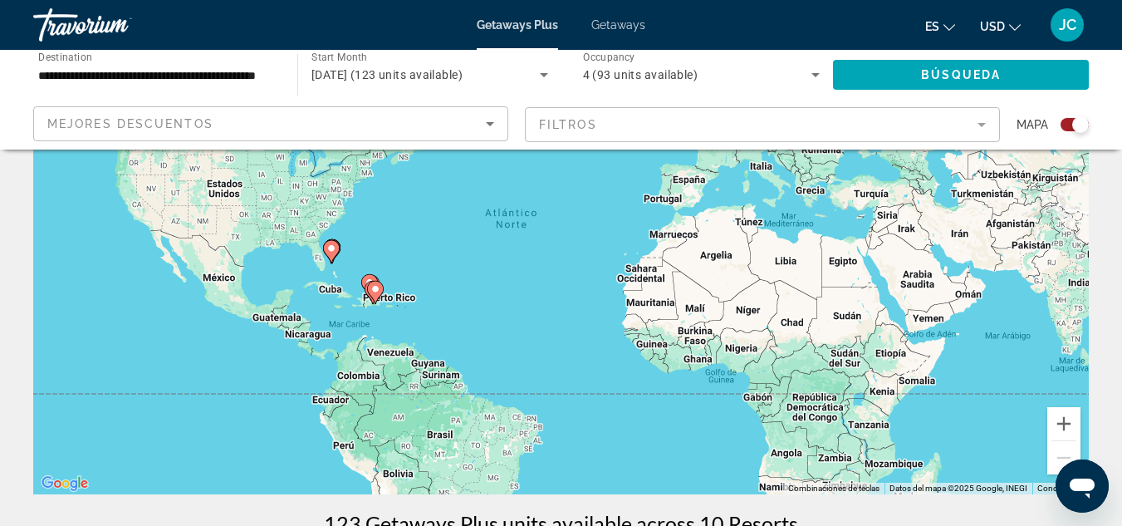
scroll to position [159, 0]
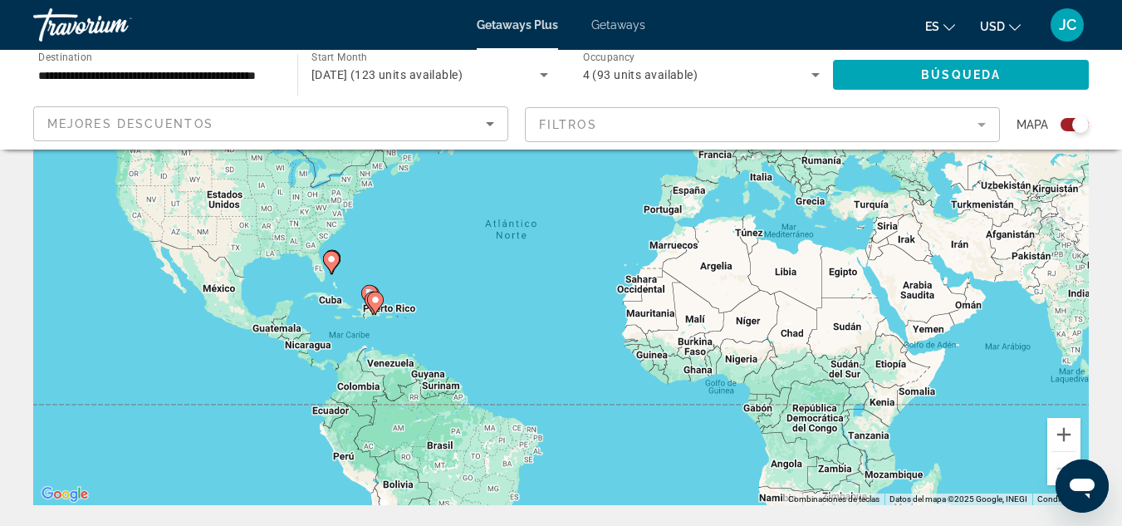
click at [455, 308] on div "Para activar la función de arrastrar con el teclado, presiona Alt + Intro. Una …" at bounding box center [560, 256] width 1055 height 498
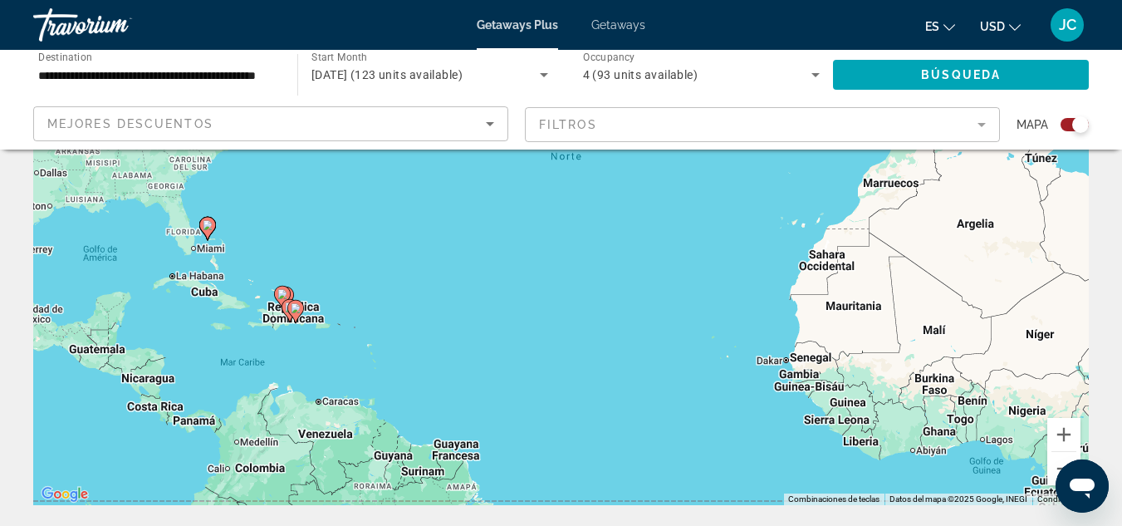
click at [455, 308] on div "Para activar la función de arrastrar con el teclado, presiona Alt + Intro. Una …" at bounding box center [560, 256] width 1055 height 498
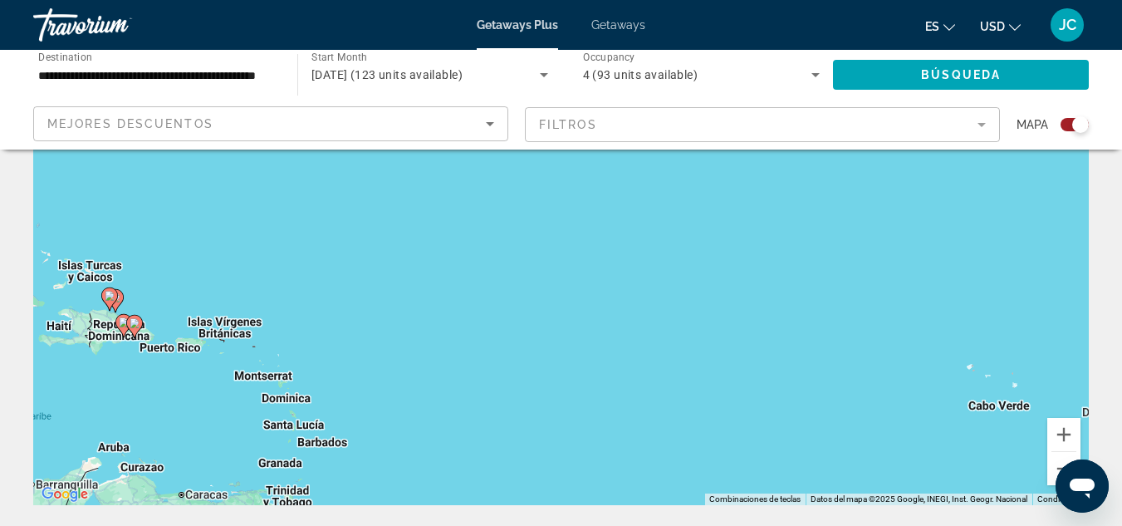
click at [355, 305] on div "Para activar la función de arrastrar con el teclado, presiona Alt + Intro. Una …" at bounding box center [560, 256] width 1055 height 498
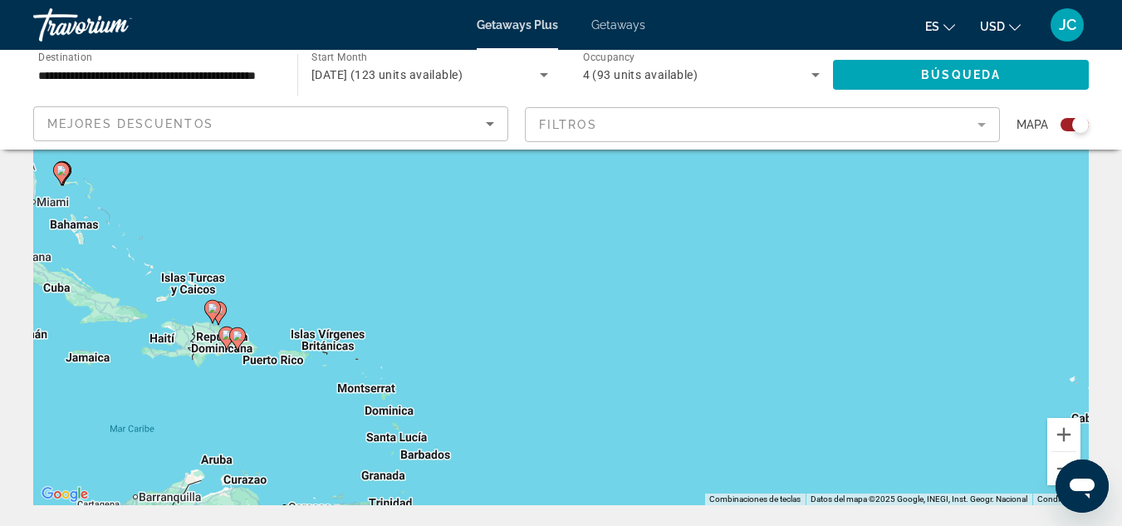
drag, startPoint x: 97, startPoint y: 402, endPoint x: 218, endPoint y: 415, distance: 121.1
click at [218, 415] on div "Para activar la función de arrastrar con el teclado, presiona Alt + Intro. Una …" at bounding box center [560, 256] width 1055 height 498
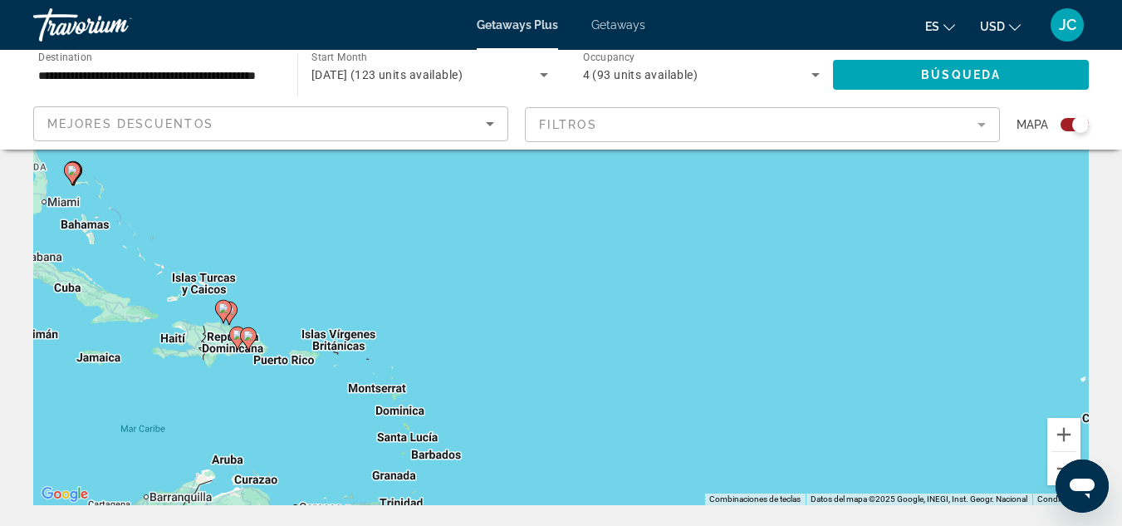
click at [218, 389] on div "Para activar la función de arrastrar con el teclado, presiona Alt + Intro. Una …" at bounding box center [560, 256] width 1055 height 498
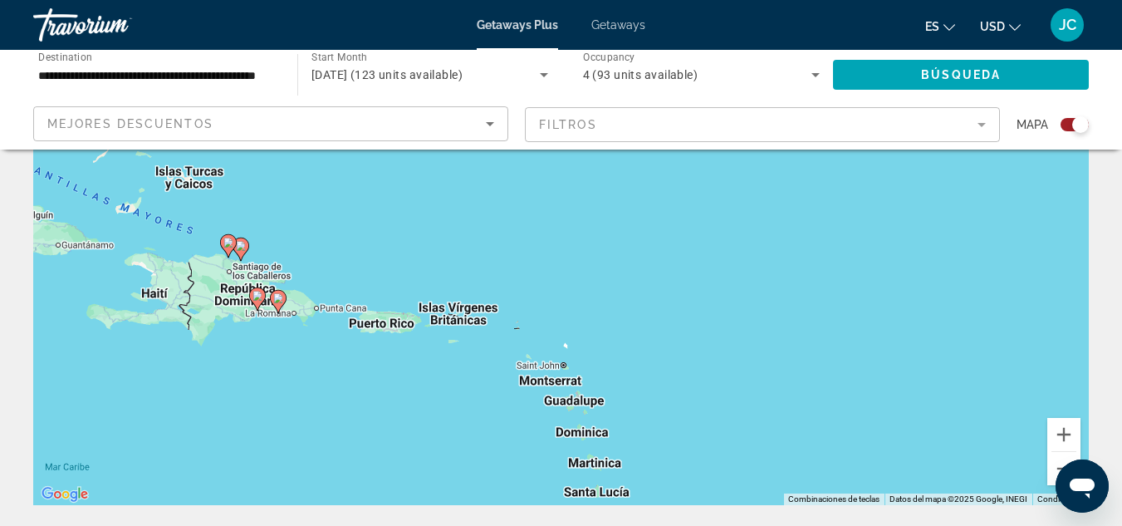
click at [218, 389] on div "Para activar la función de arrastrar con el teclado, presiona Alt + Intro. Una …" at bounding box center [560, 256] width 1055 height 498
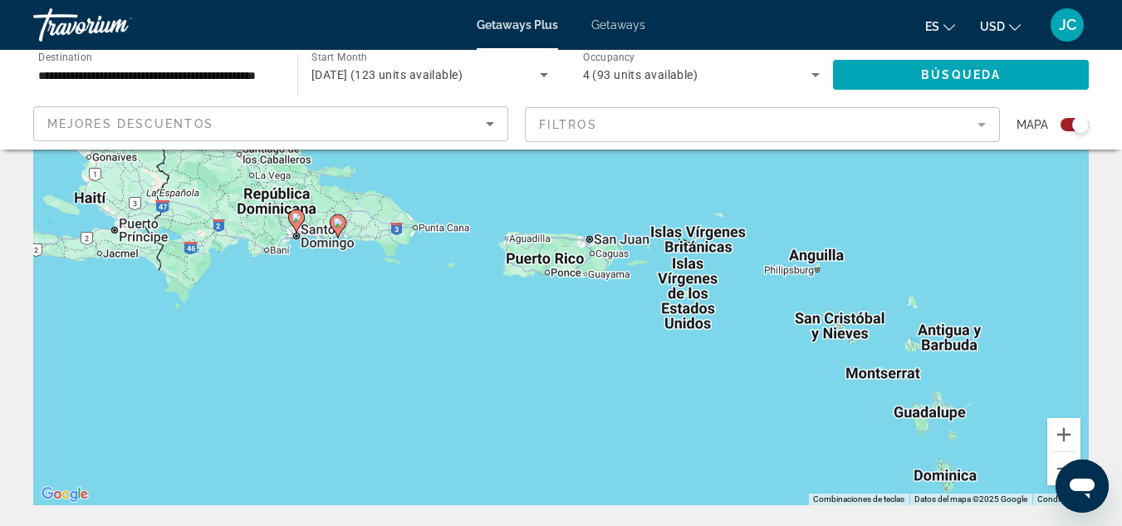
click at [282, 306] on div "Para activar la función de arrastrar con el teclado, presiona Alt + Intro. Una …" at bounding box center [560, 256] width 1055 height 498
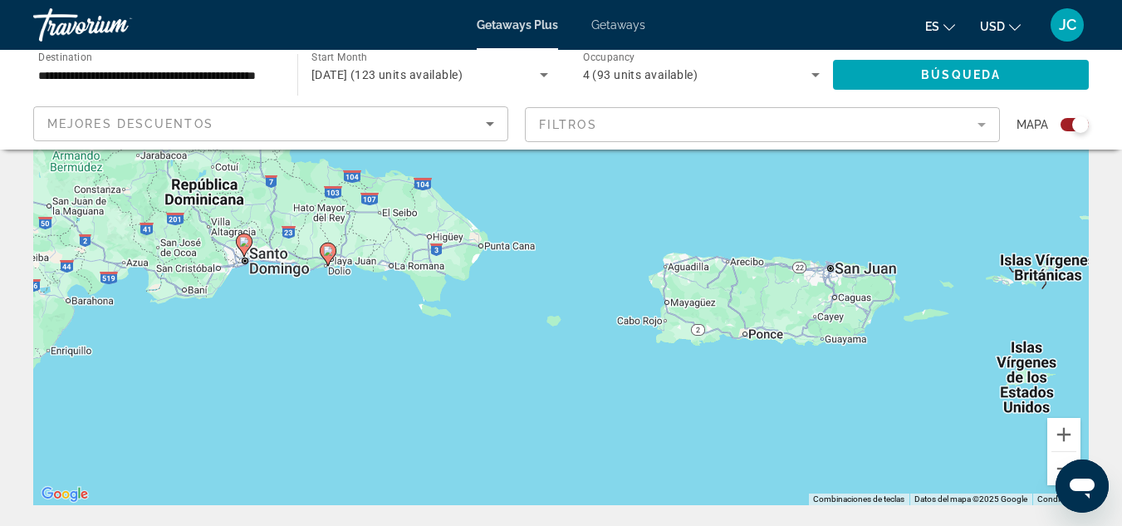
drag, startPoint x: 343, startPoint y: 264, endPoint x: 267, endPoint y: 375, distance: 134.3
click at [267, 375] on div "Para activar la función de arrastrar con el teclado, presiona Alt + Intro. Una …" at bounding box center [560, 256] width 1055 height 498
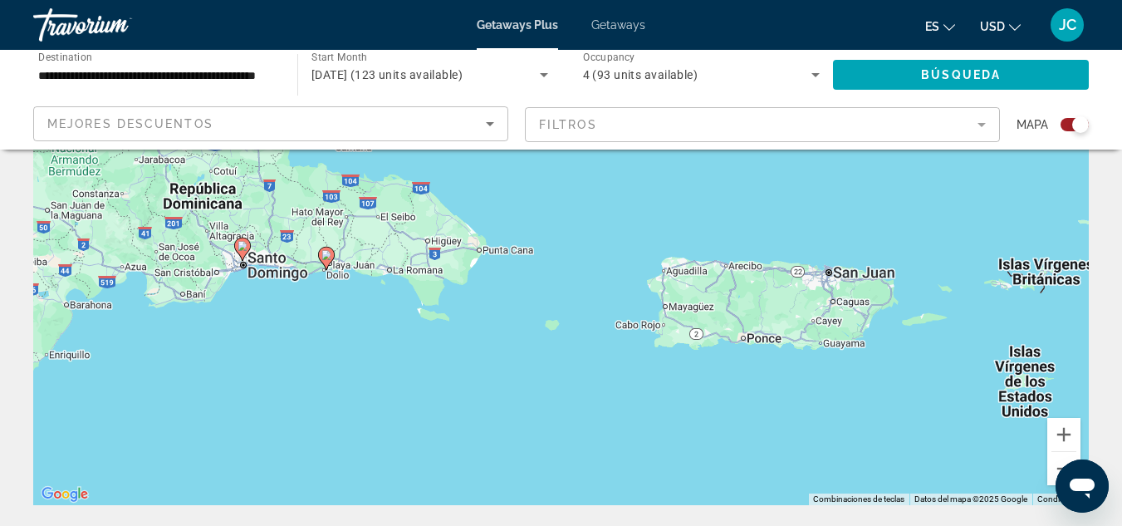
click at [244, 252] on icon "Main content" at bounding box center [241, 249] width 15 height 22
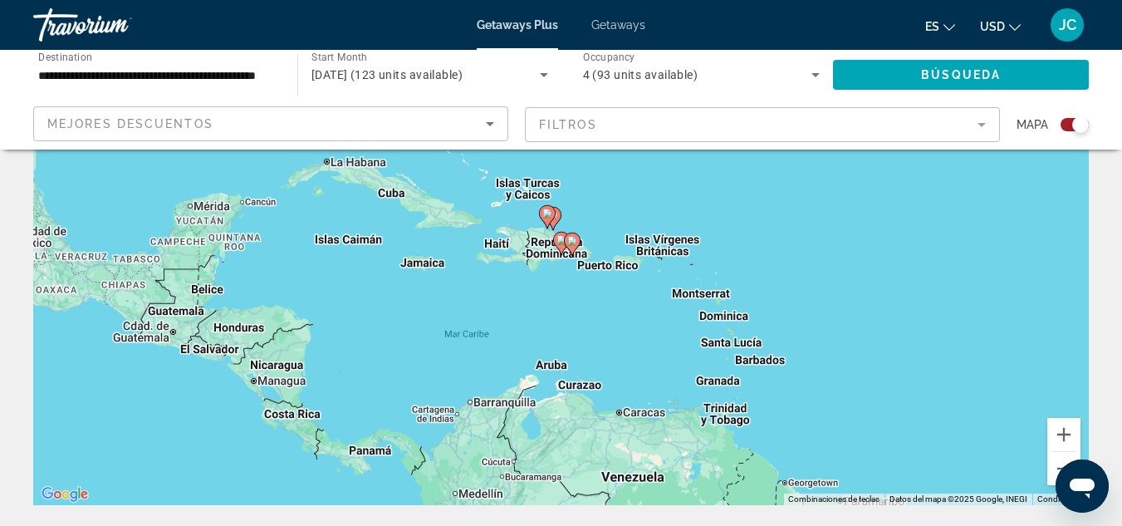
click at [520, 281] on div "Para navegar, presiona las teclas [PERSON_NAME]. Para activar la función de arr…" at bounding box center [560, 256] width 1055 height 498
click at [520, 281] on div "Para activar la función de arrastrar con el teclado, presiona Alt + Intro. Una …" at bounding box center [560, 256] width 1055 height 498
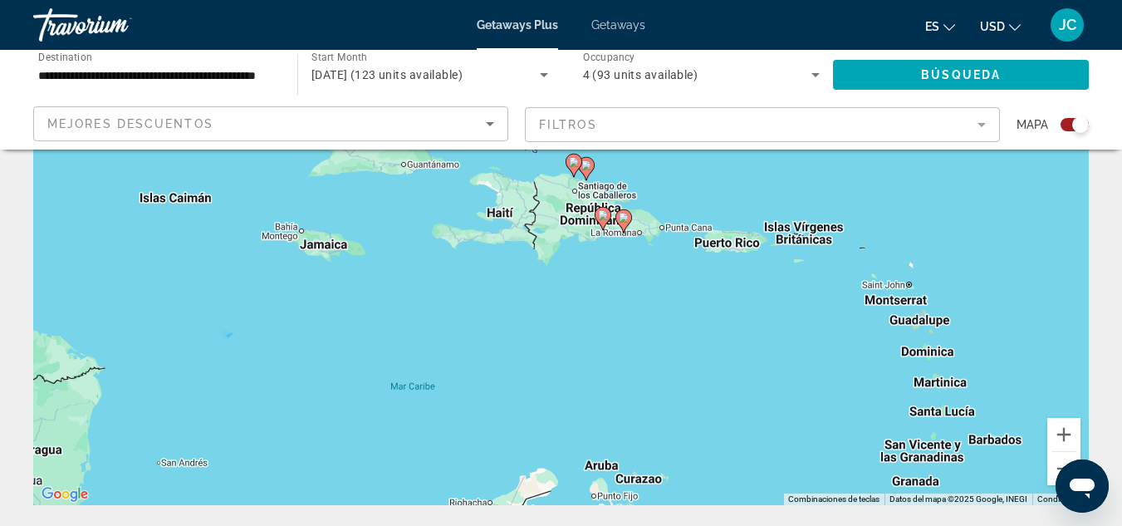
click at [520, 281] on div "Para activar la función de arrastrar con el teclado, presiona Alt + Intro. Una …" at bounding box center [560, 256] width 1055 height 498
click at [548, 291] on div "Para activar la función de arrastrar con el teclado, presiona Alt + Intro. Una …" at bounding box center [560, 256] width 1055 height 498
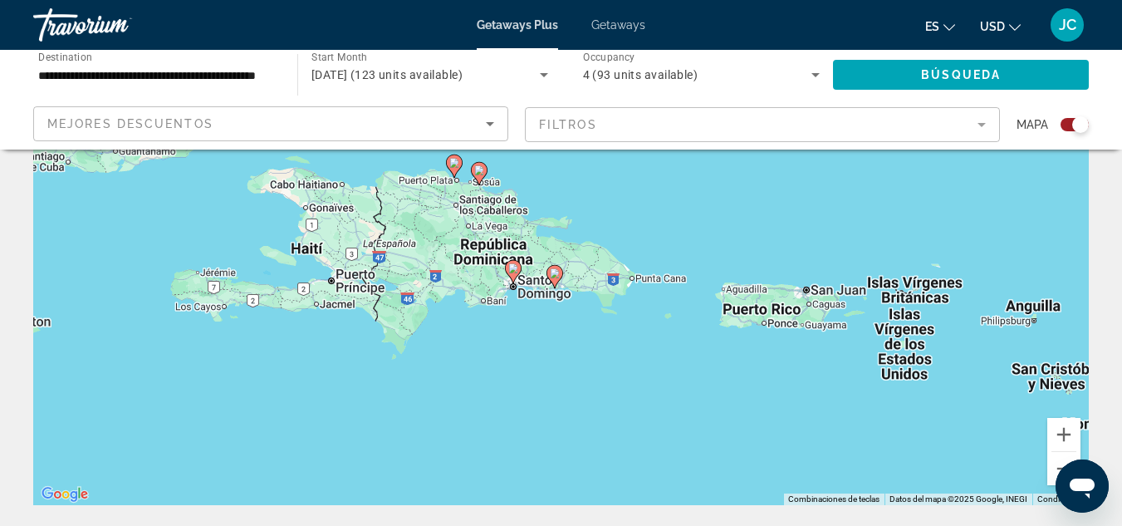
drag, startPoint x: 502, startPoint y: 315, endPoint x: 355, endPoint y: 429, distance: 187.0
click at [355, 429] on div "Para activar la función de arrastrar con el teclado, presiona Alt + Intro. Una …" at bounding box center [560, 256] width 1055 height 498
click at [463, 408] on div "Para activar la función de arrastrar con el teclado, presiona Alt + Intro. Una …" at bounding box center [560, 256] width 1055 height 498
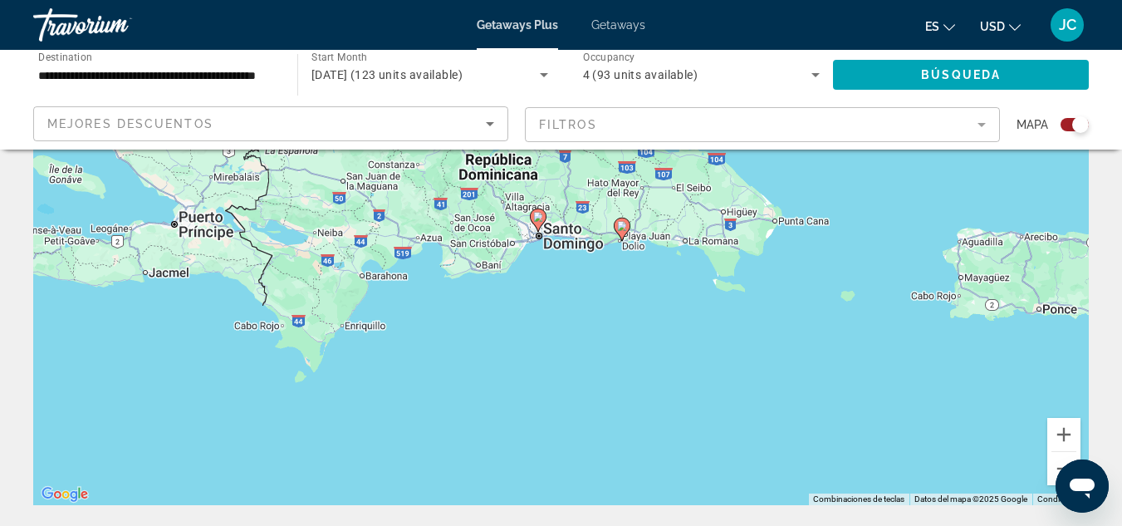
drag, startPoint x: 559, startPoint y: 267, endPoint x: 534, endPoint y: 342, distance: 79.6
click at [534, 342] on div "Para activar la función de arrastrar con el teclado, presiona Alt + Intro. Una …" at bounding box center [560, 256] width 1055 height 498
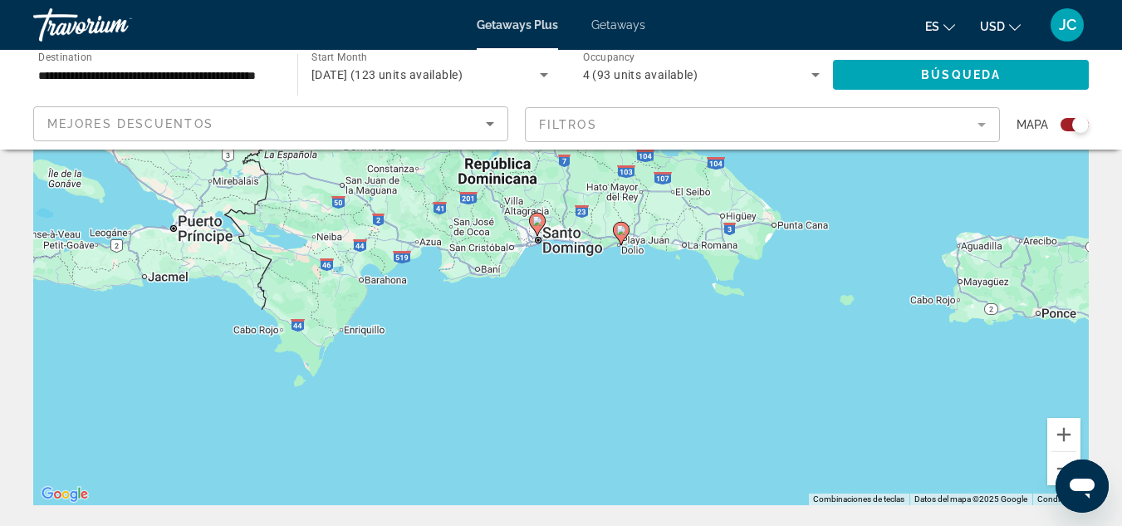
click at [536, 240] on div "Para activar la función de arrastrar con el teclado, presiona Alt + Intro. Una …" at bounding box center [560, 256] width 1055 height 498
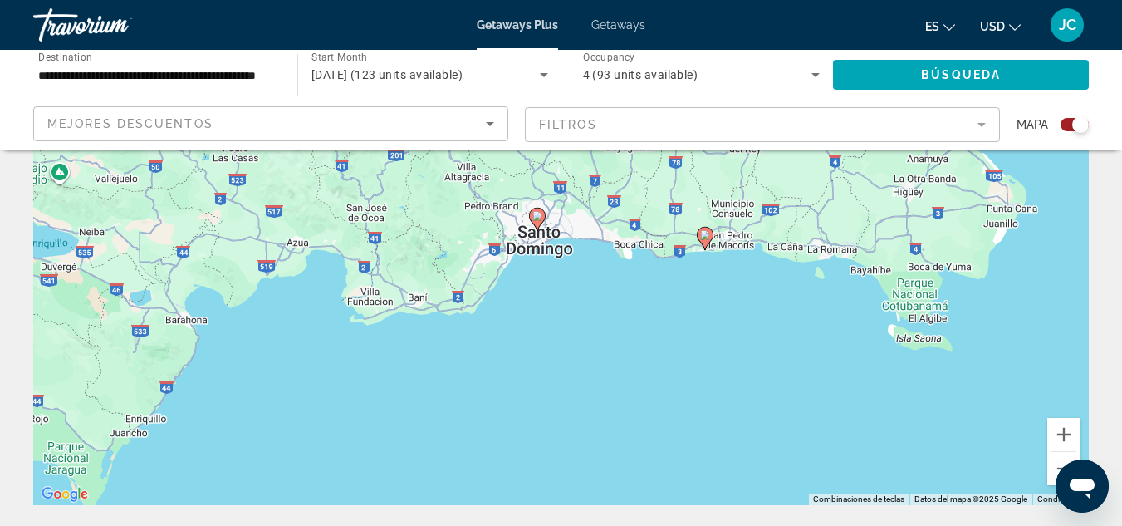
click at [536, 240] on div "Para activar la función de arrastrar con el teclado, presiona Alt + Intro. Una …" at bounding box center [560, 256] width 1055 height 498
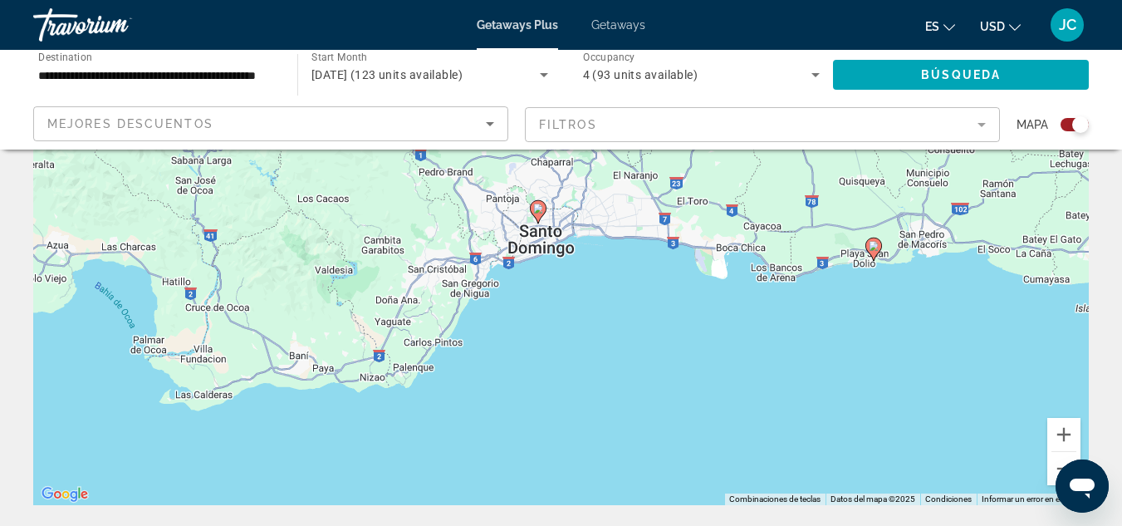
click at [536, 240] on div "Para activar la función de arrastrar con el teclado, presiona Alt + Intro. Una …" at bounding box center [560, 256] width 1055 height 498
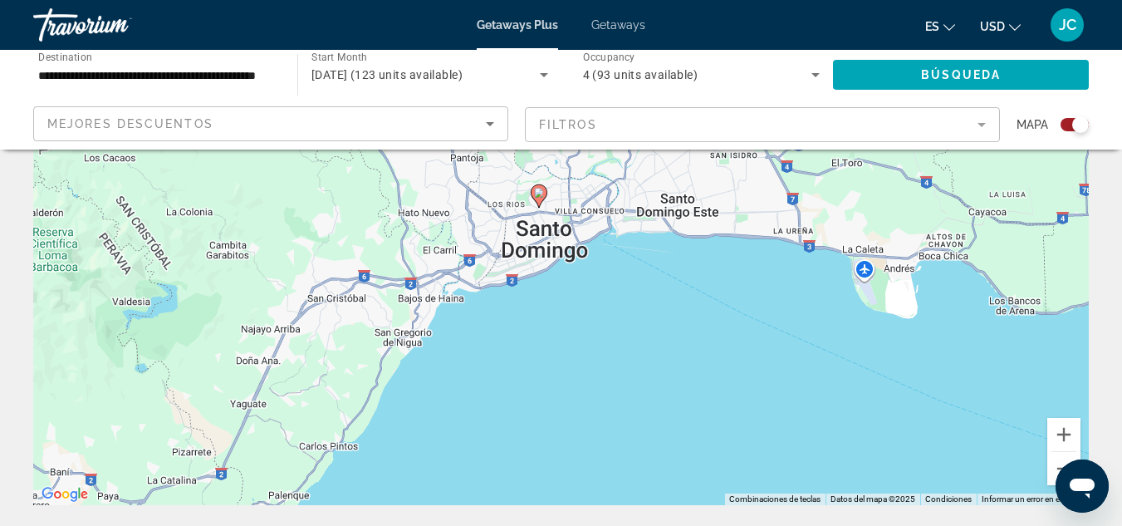
click at [544, 192] on icon "Main content" at bounding box center [538, 196] width 15 height 22
type input "**********"
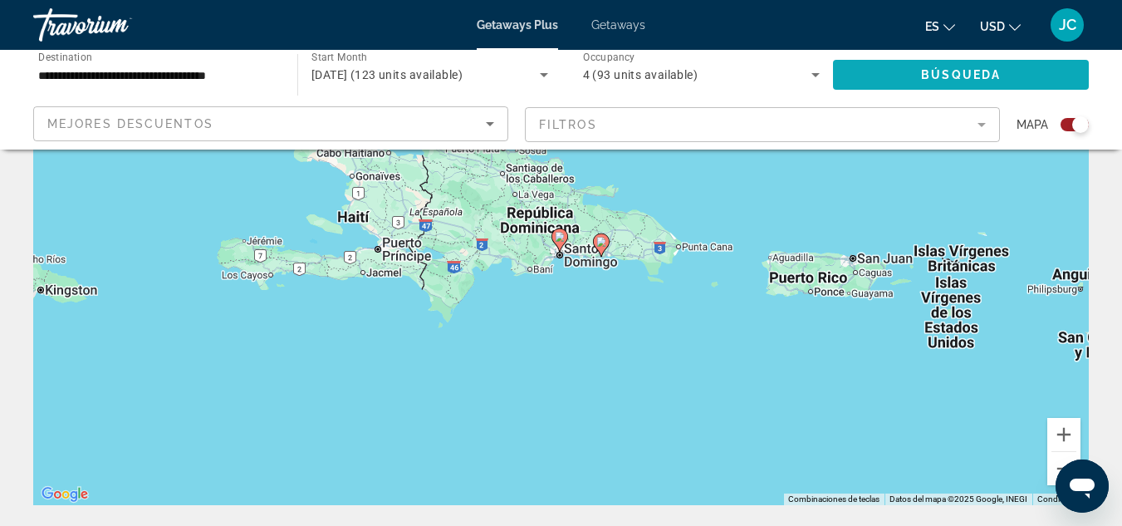
click at [920, 72] on span "Search widget" at bounding box center [961, 75] width 256 height 40
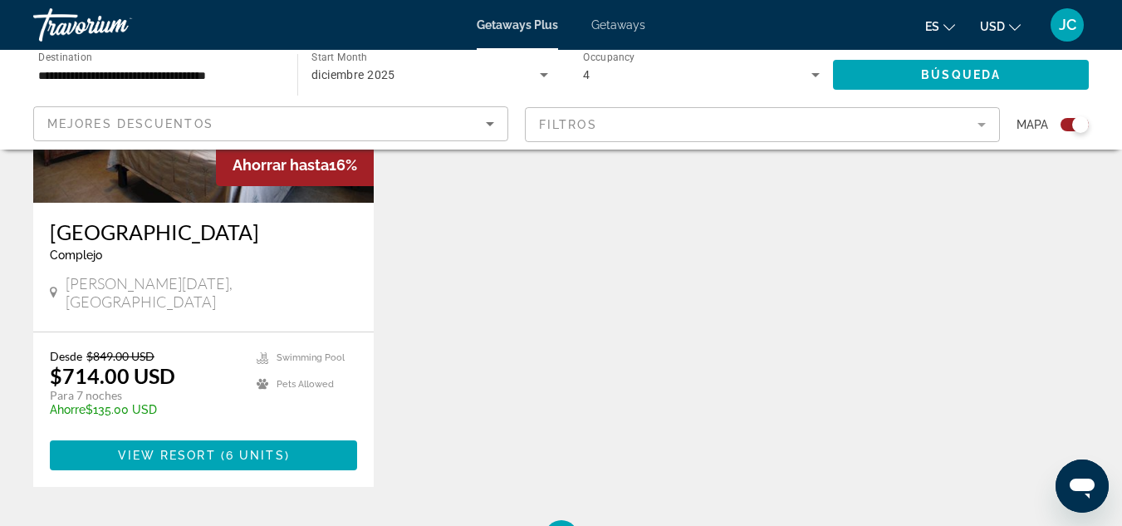
scroll to position [1379, 0]
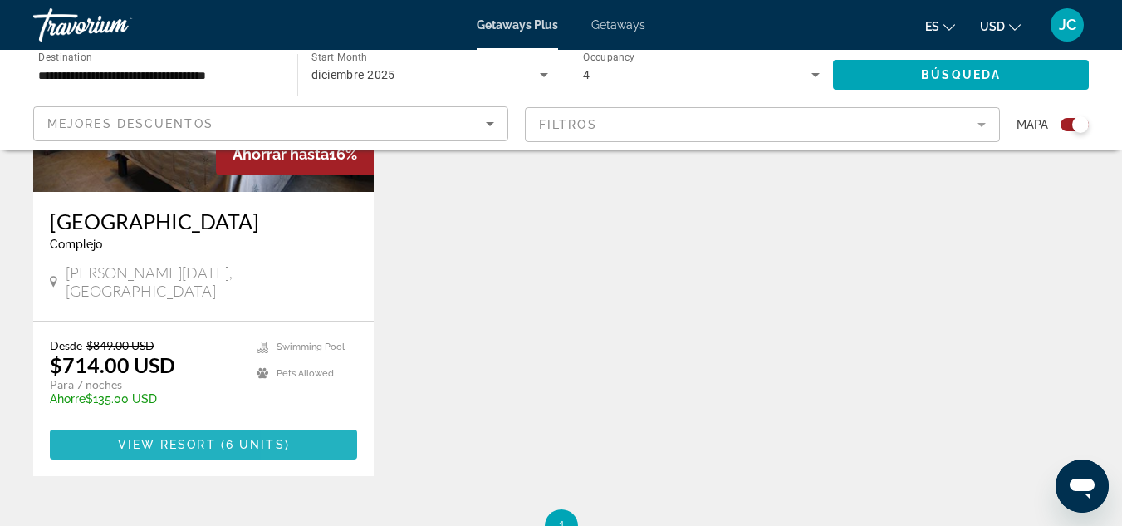
click at [304, 424] on span "Main content" at bounding box center [203, 444] width 307 height 40
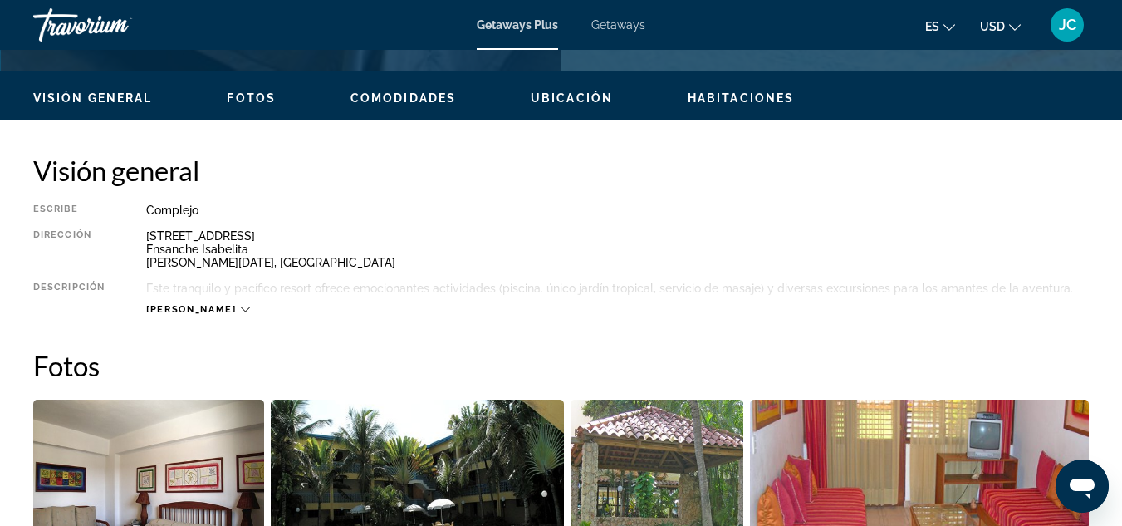
scroll to position [841, 0]
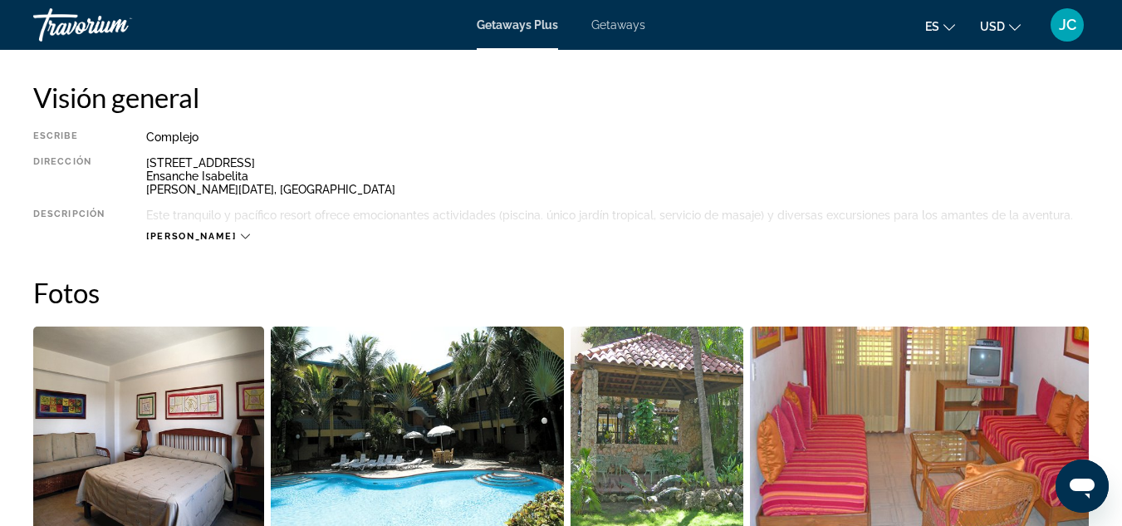
click at [195, 236] on div "[PERSON_NAME]" at bounding box center [197, 236] width 103 height 11
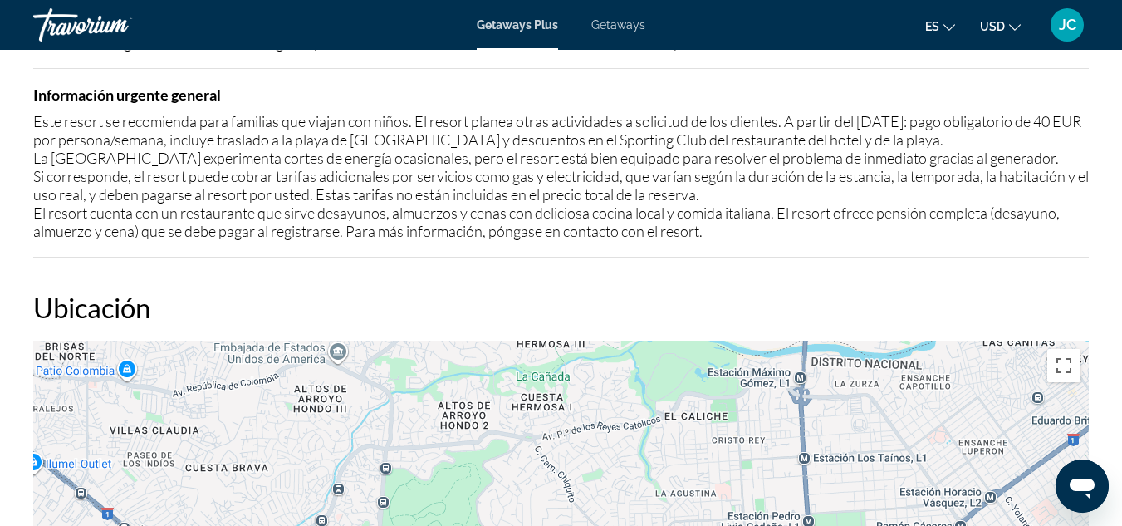
scroll to position [2122, 0]
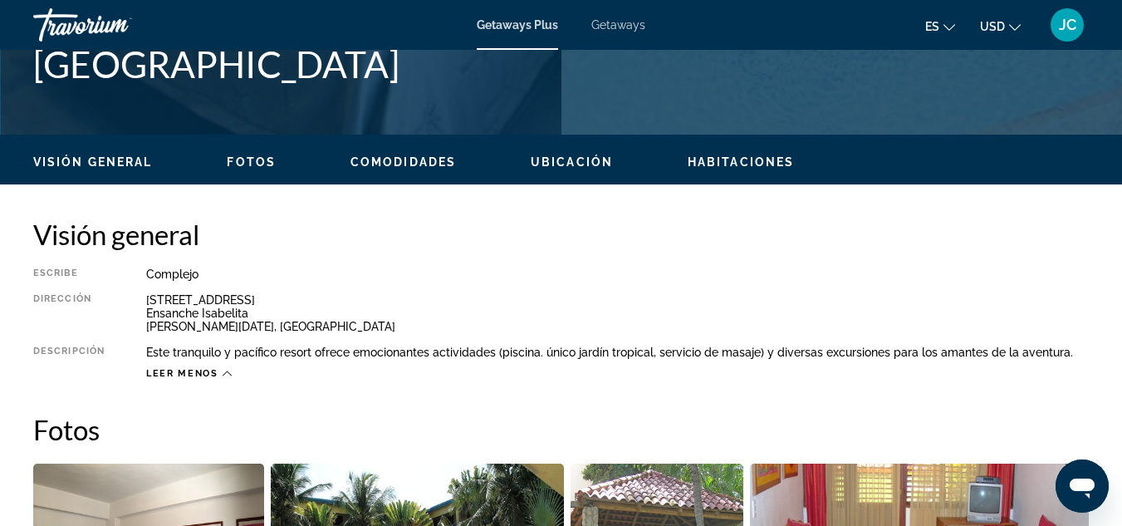
scroll to position [441, 0]
